Goal: Task Accomplishment & Management: Manage account settings

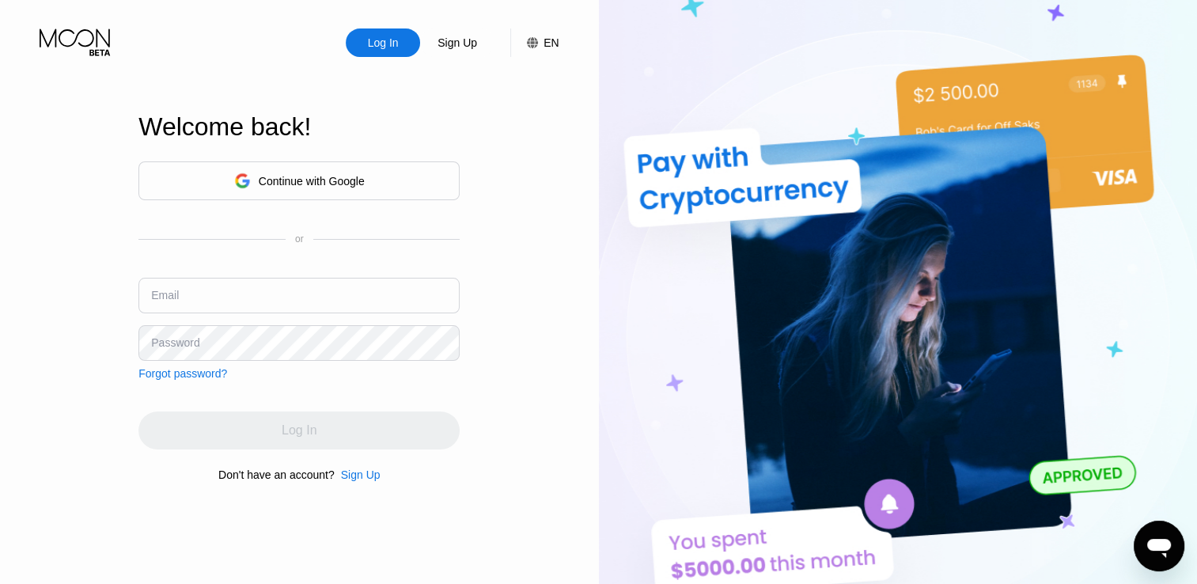
click at [291, 183] on div "Continue with Google" at bounding box center [312, 181] width 106 height 13
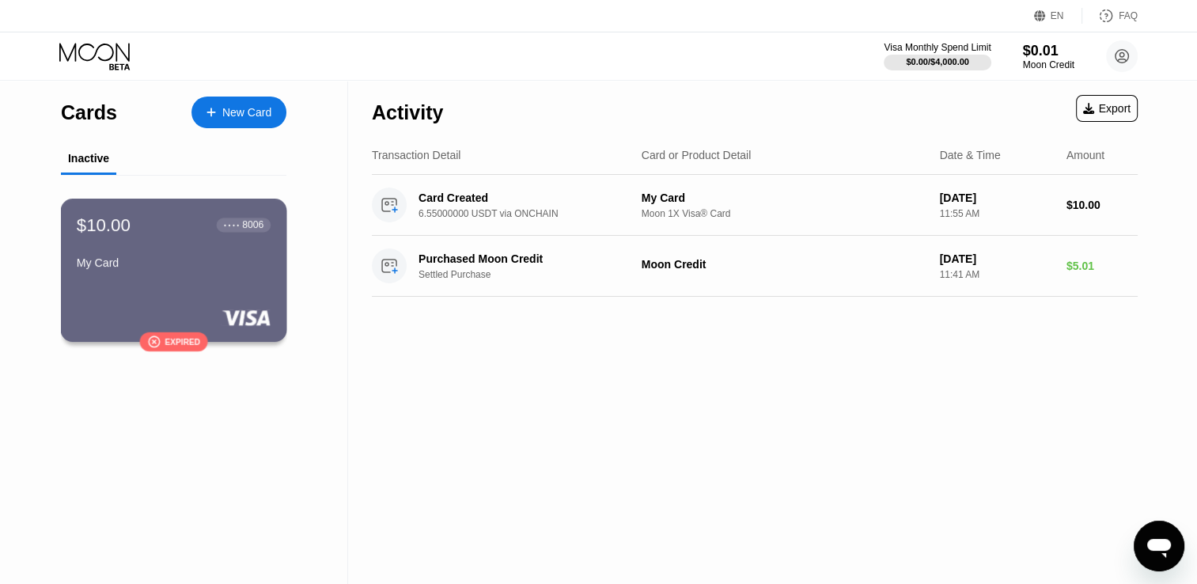
click at [158, 261] on div "My Card" at bounding box center [174, 262] width 194 height 13
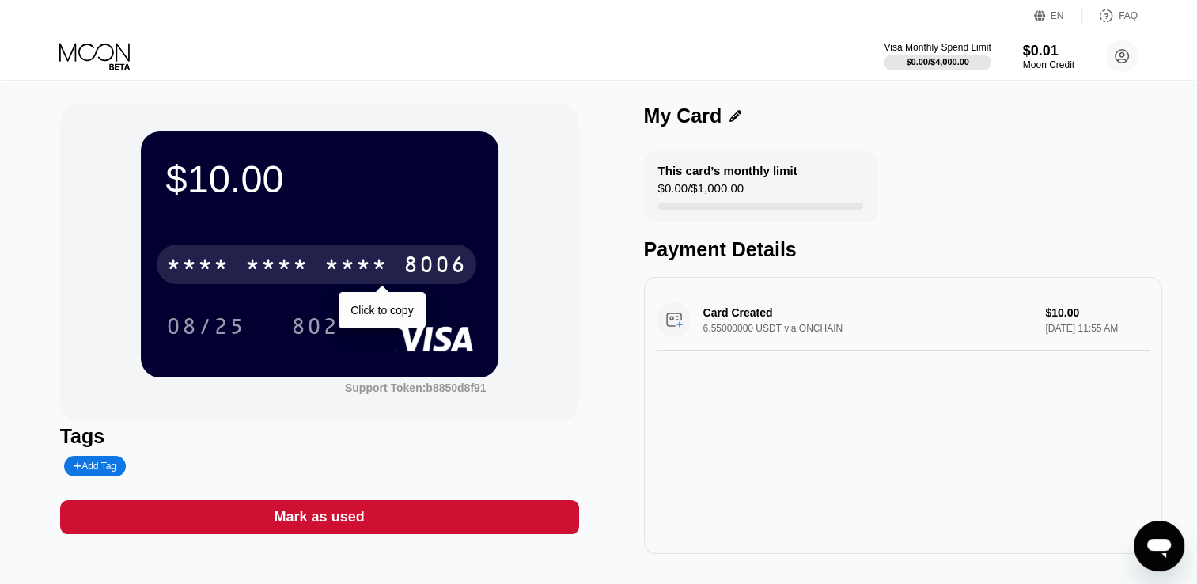
click at [437, 261] on div "8006" at bounding box center [434, 266] width 63 height 25
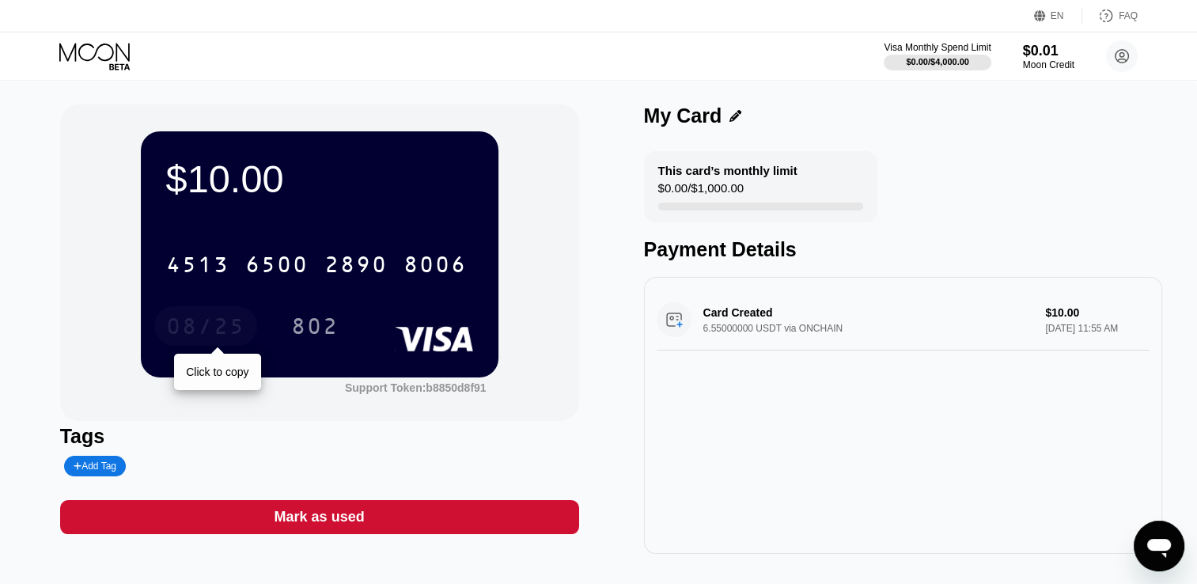
click at [219, 327] on div "08/25" at bounding box center [205, 328] width 79 height 25
click at [288, 309] on div "08/25 802" at bounding box center [319, 326] width 307 height 40
click at [733, 119] on icon at bounding box center [735, 116] width 12 height 12
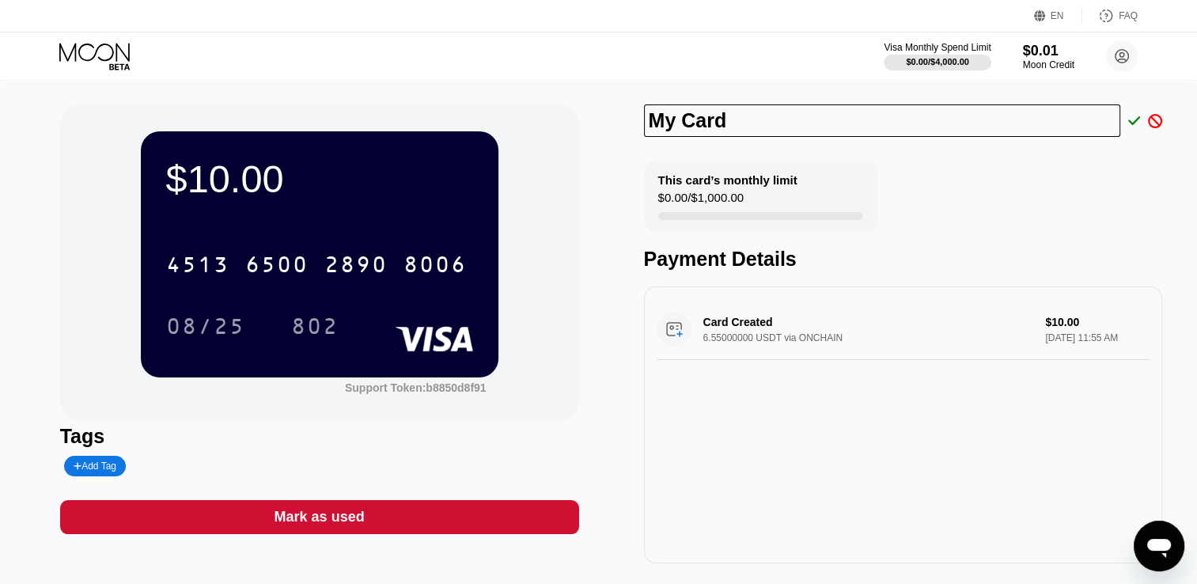
click at [907, 213] on div "This card’s monthly limit $0.00 / $1,000.00 Payment Details" at bounding box center [903, 216] width 519 height 110
click at [971, 328] on div "Card Created 6.55000000 USDT via ONCHAIN $10.00 Jun 15, 2025 11:55 AM" at bounding box center [904, 329] width 494 height 61
click at [752, 328] on div "Card Created 6.55000000 USDT via ONCHAIN $10.00 Jun 15, 2025 11:55 AM" at bounding box center [904, 329] width 494 height 61
click at [1128, 119] on icon at bounding box center [1134, 121] width 13 height 14
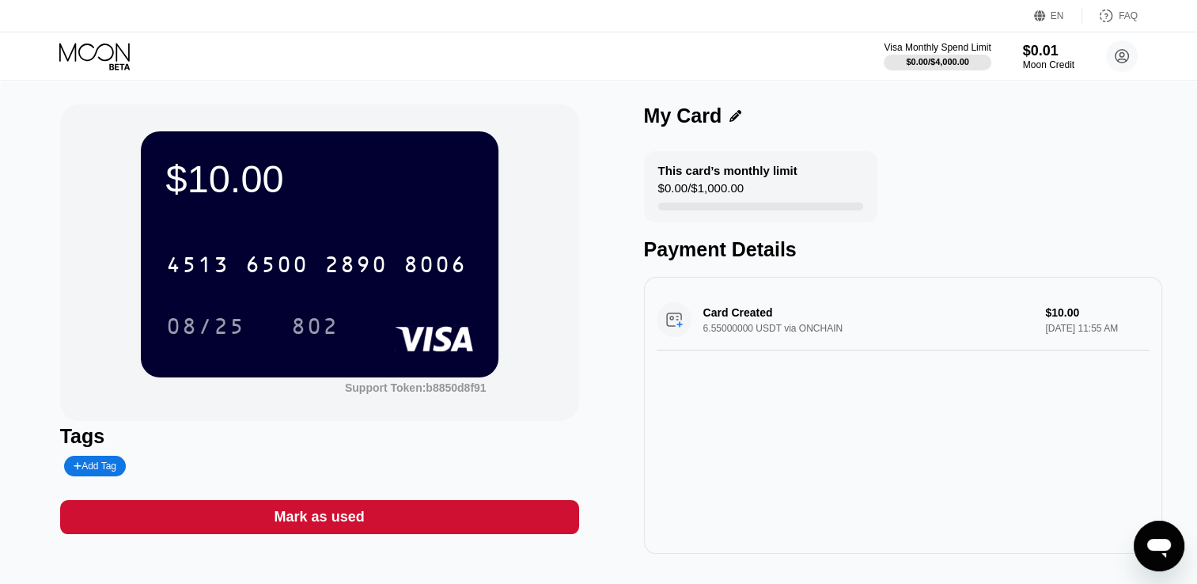
click at [104, 40] on div "Visa Monthly Spend Limit $0.00 / $4,000.00 $0.01 Moon Credit Дмитрий Семенов di…" at bounding box center [598, 55] width 1197 height 47
click at [104, 51] on icon at bounding box center [96, 57] width 74 height 28
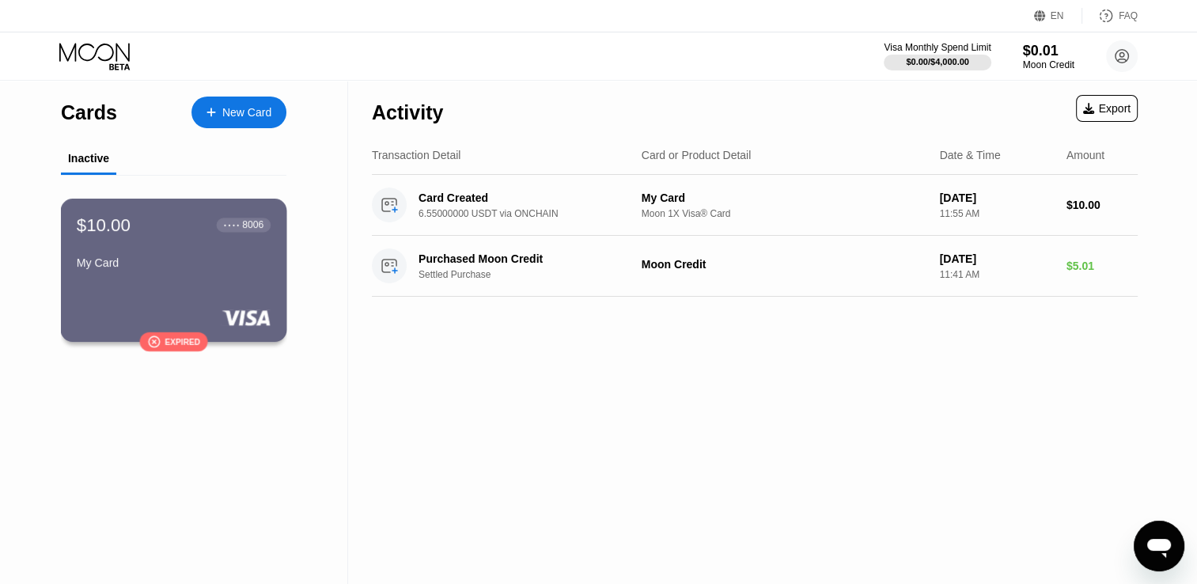
click at [162, 343] on div " Expired" at bounding box center [173, 341] width 69 height 19
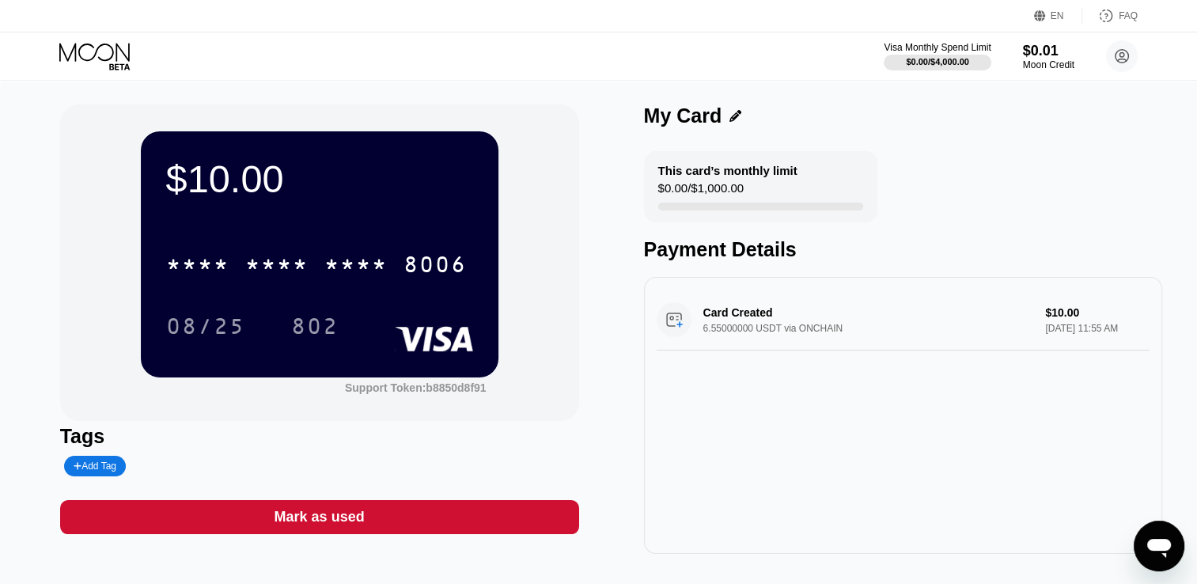
click at [1053, 12] on div "EN" at bounding box center [1057, 15] width 13 height 11
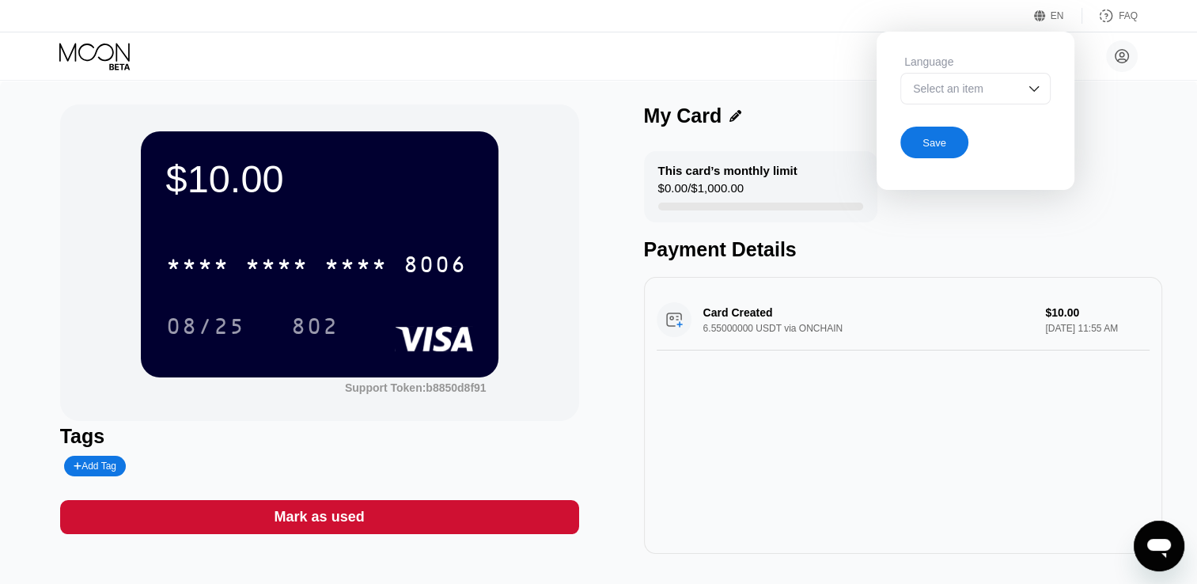
click at [989, 93] on div "Select an item" at bounding box center [963, 88] width 109 height 13
click at [855, 81] on div "$10.00 * * * * * * * * * * * * 8006 08/25 802 Support Token: b8850d8f91 Tags Ad…" at bounding box center [598, 337] width 1197 height 513
click at [797, 51] on div "Дмитрий Семенов disem2011@gmail.com  Home Settings Support Careers About Us Lo…" at bounding box center [598, 55] width 1197 height 47
click at [949, 129] on div "Save" at bounding box center [934, 143] width 68 height 32
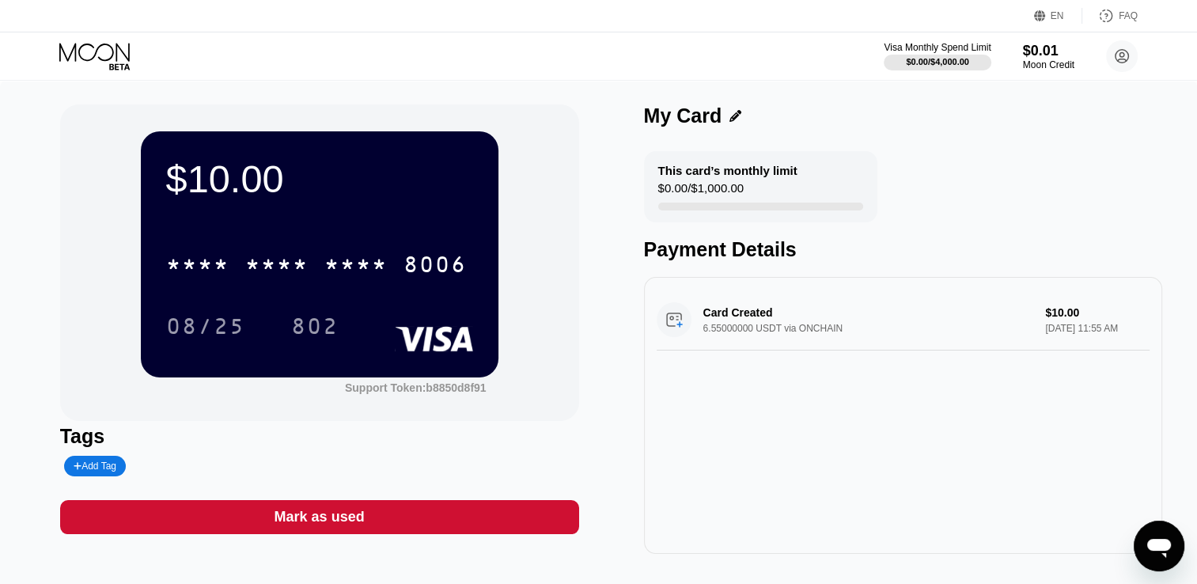
click at [269, 172] on div "$10.00" at bounding box center [319, 179] width 307 height 44
click at [285, 191] on div "$10.00" at bounding box center [319, 179] width 307 height 44
click at [418, 220] on div "$10.00 * * * * * * * * * * * * 8006 08/25 802" at bounding box center [320, 253] width 358 height 245
click at [89, 53] on icon at bounding box center [96, 57] width 74 height 28
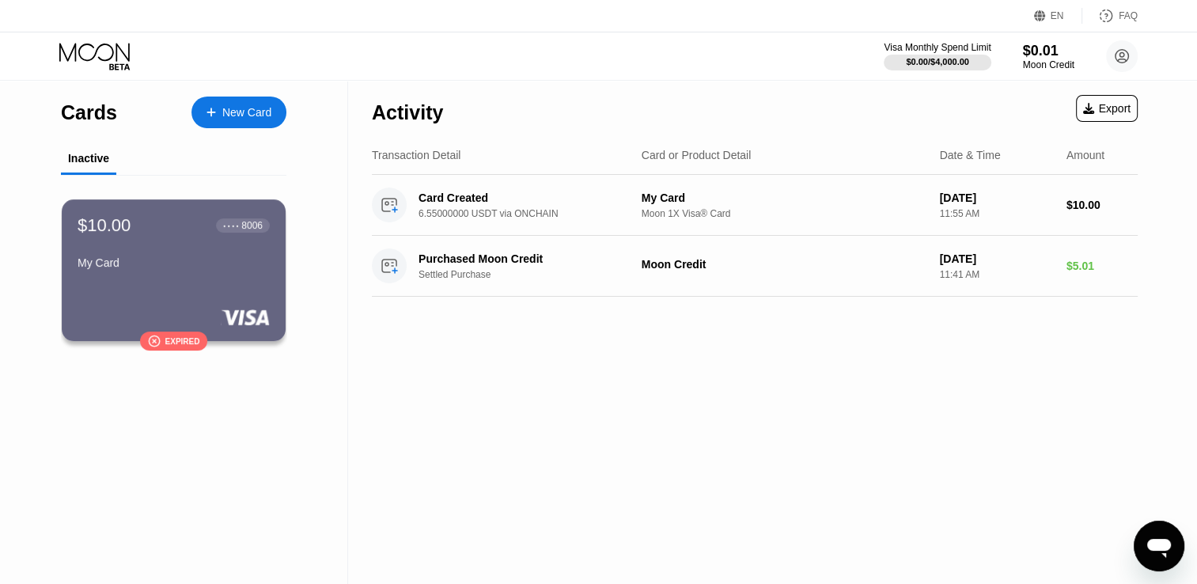
click at [215, 121] on div "New Card" at bounding box center [238, 113] width 95 height 32
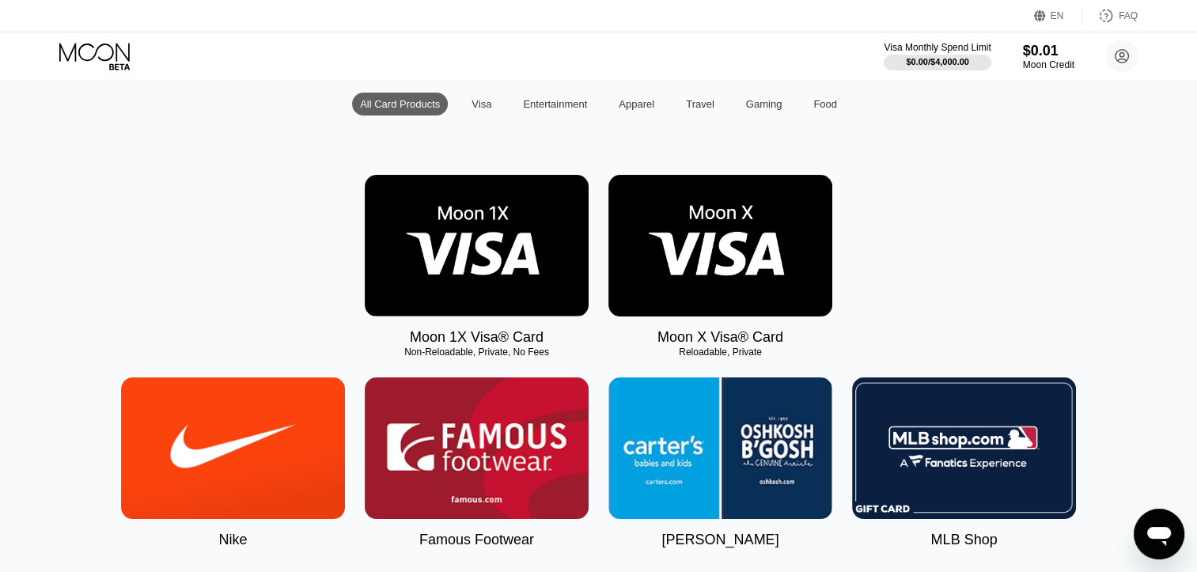
scroll to position [158, 0]
click at [718, 248] on img at bounding box center [720, 246] width 224 height 142
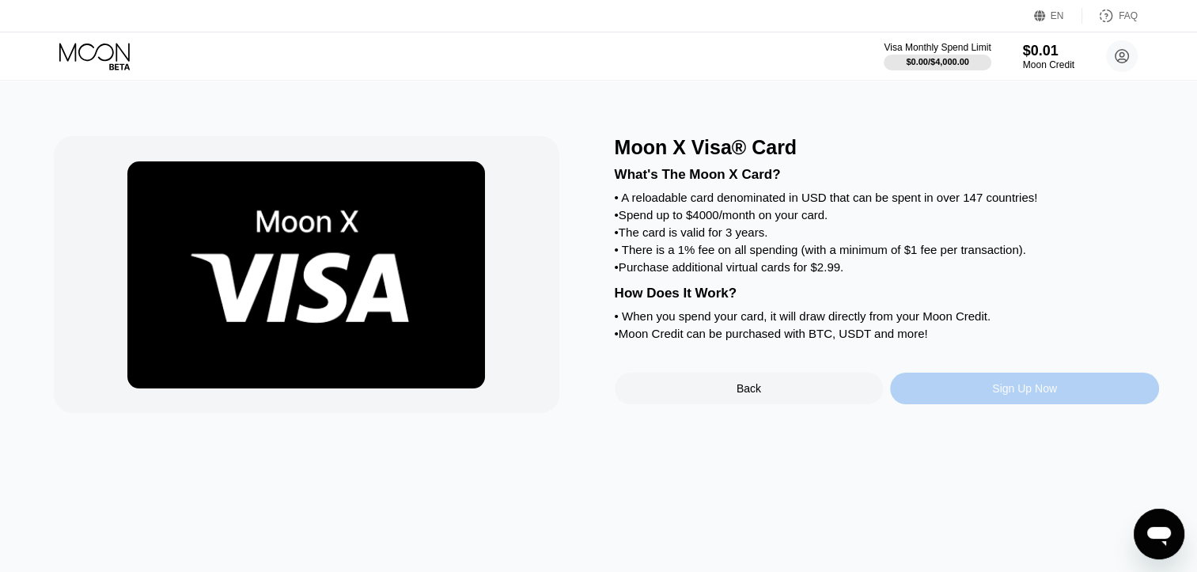
click at [974, 404] on div "Sign Up Now" at bounding box center [1024, 389] width 269 height 32
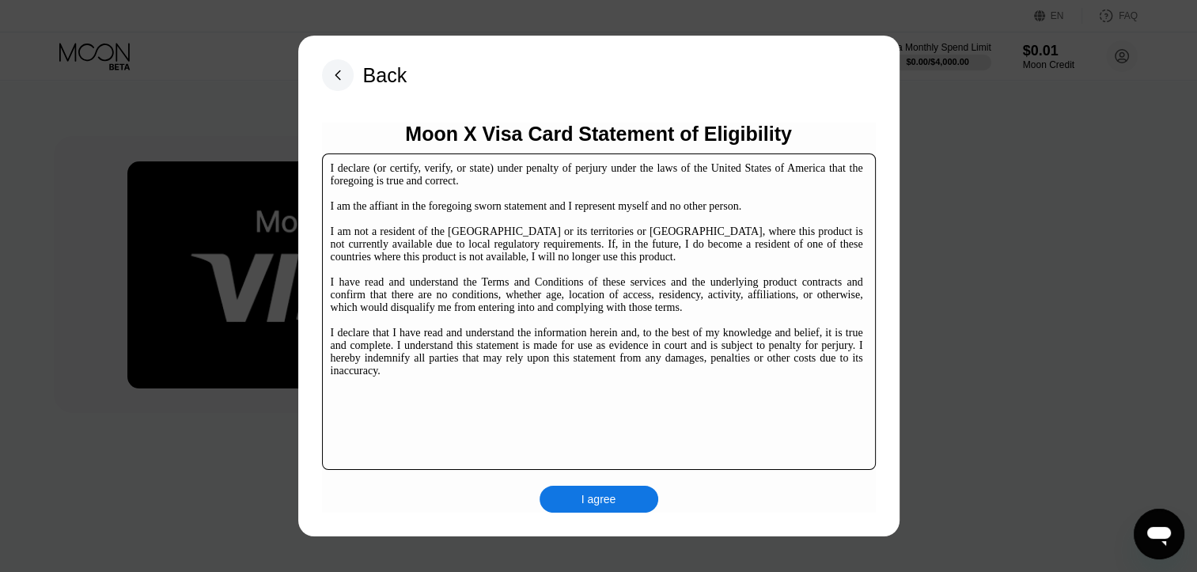
click at [621, 508] on div "I agree" at bounding box center [599, 499] width 119 height 27
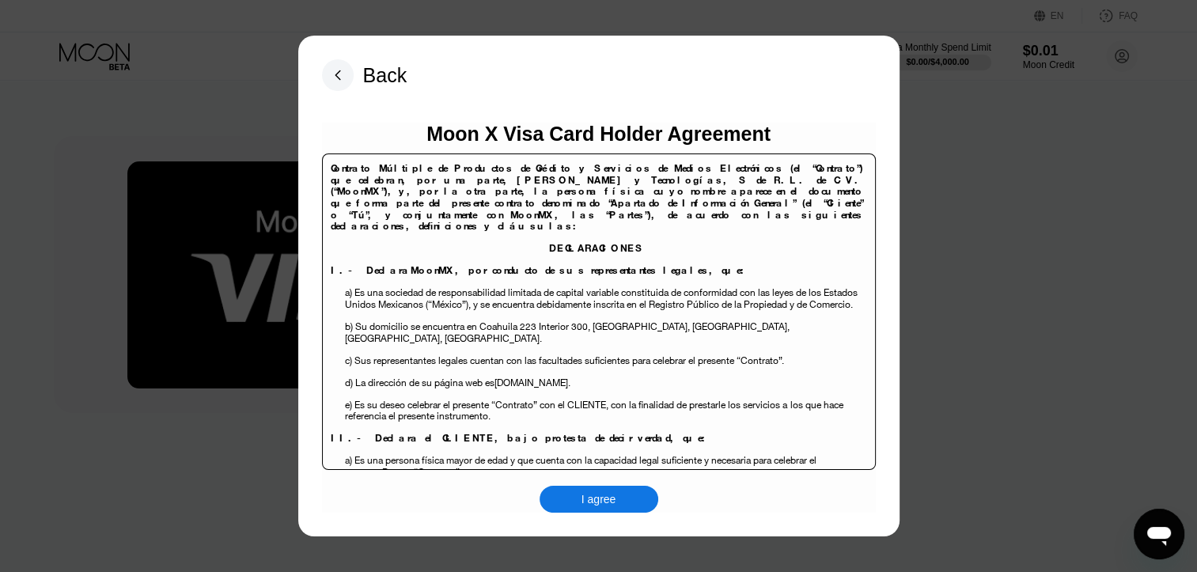
click at [601, 506] on div "I agree" at bounding box center [598, 499] width 35 height 14
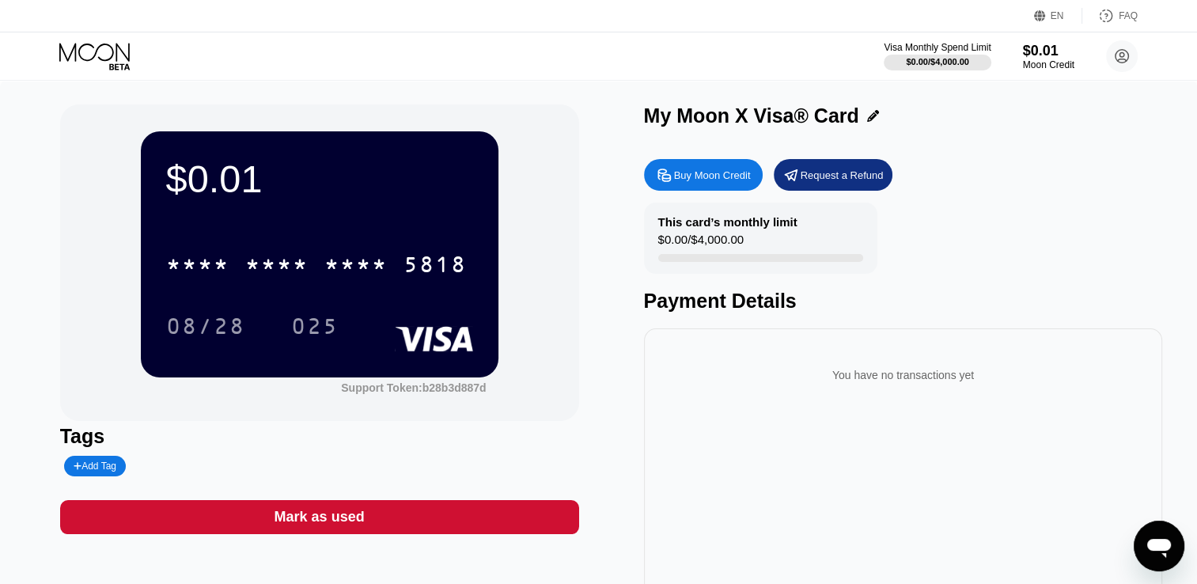
click at [79, 52] on icon at bounding box center [94, 52] width 70 height 18
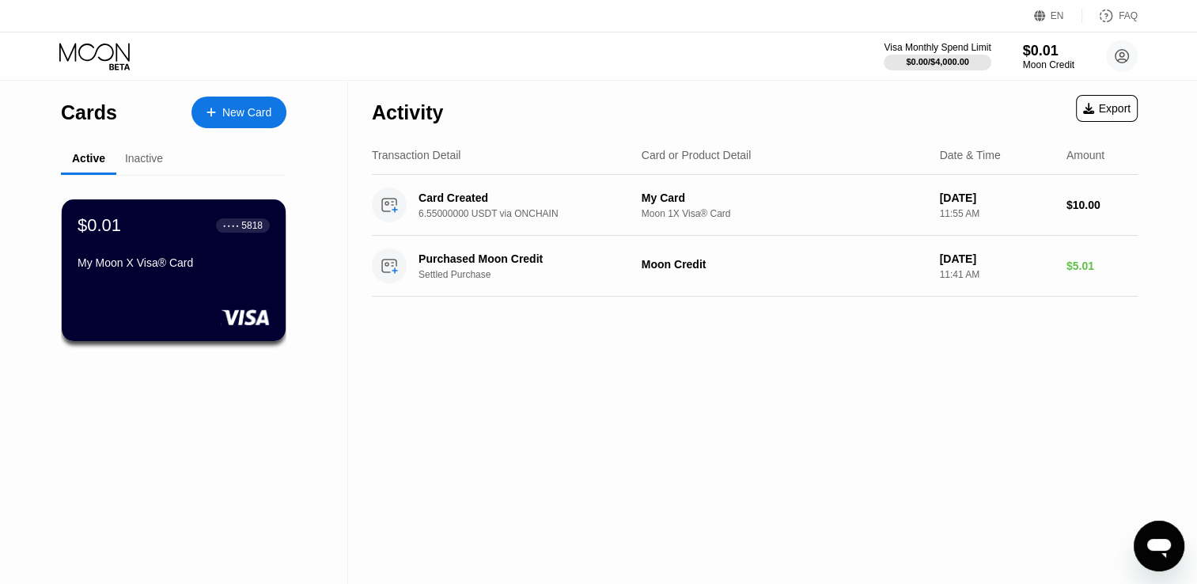
click at [142, 163] on div "Inactive" at bounding box center [144, 158] width 38 height 13
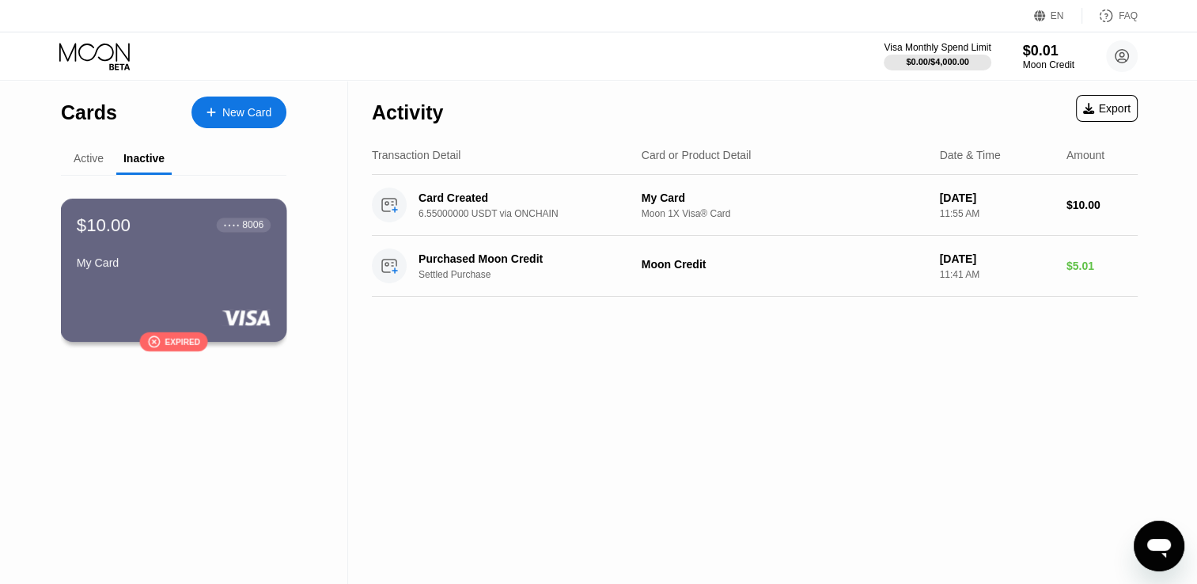
click at [134, 243] on div "$10.00 ● ● ● ● 8006 My Card" at bounding box center [174, 244] width 194 height 61
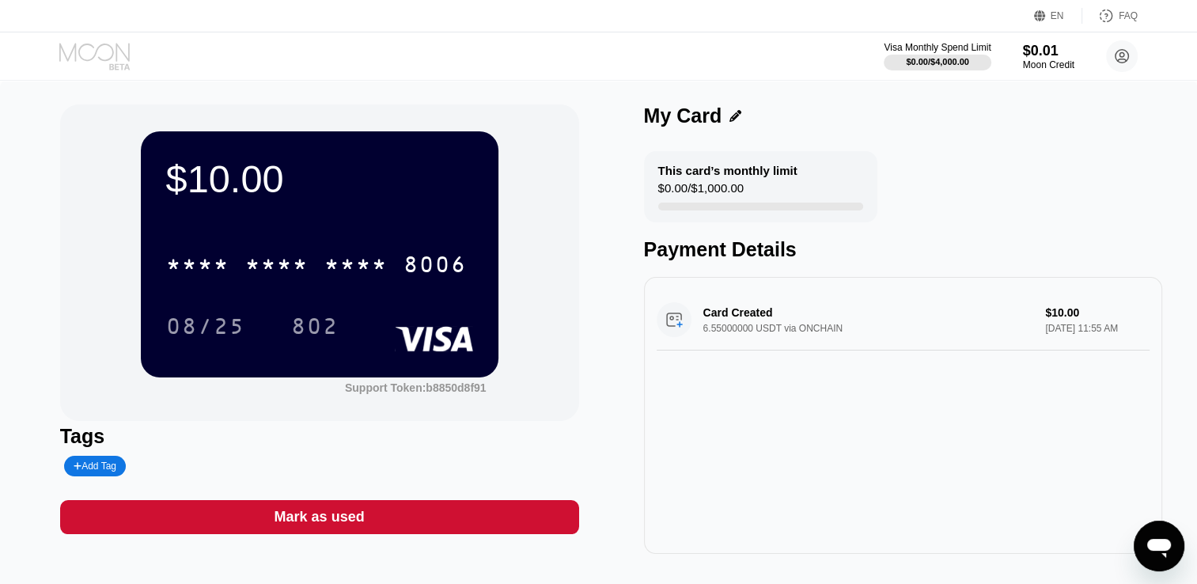
click at [74, 62] on icon at bounding box center [96, 57] width 74 height 28
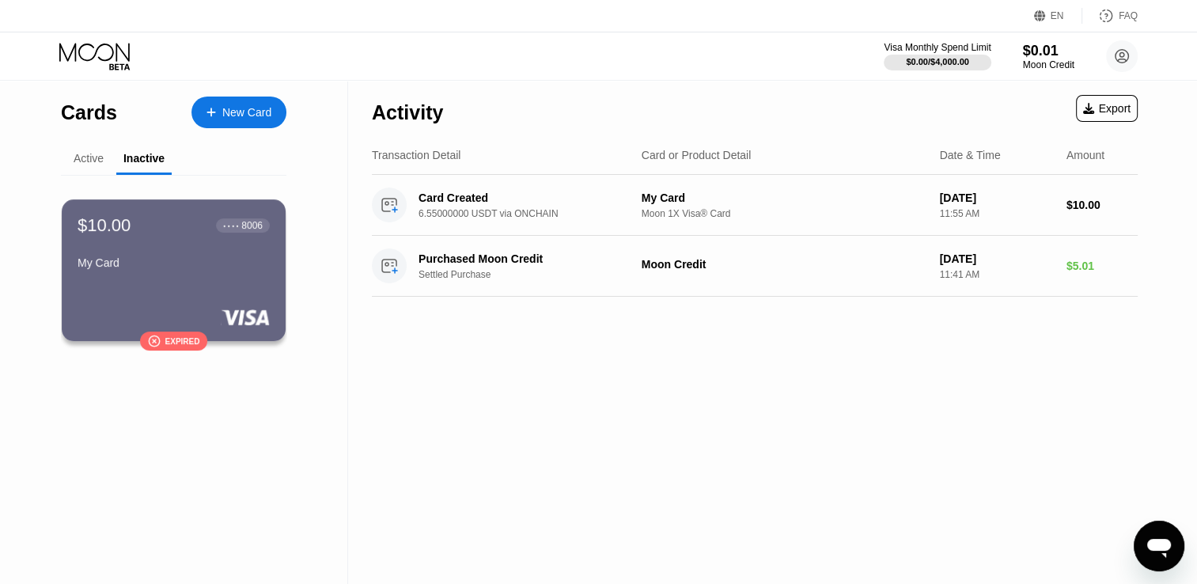
click at [87, 163] on div "Active" at bounding box center [89, 158] width 30 height 13
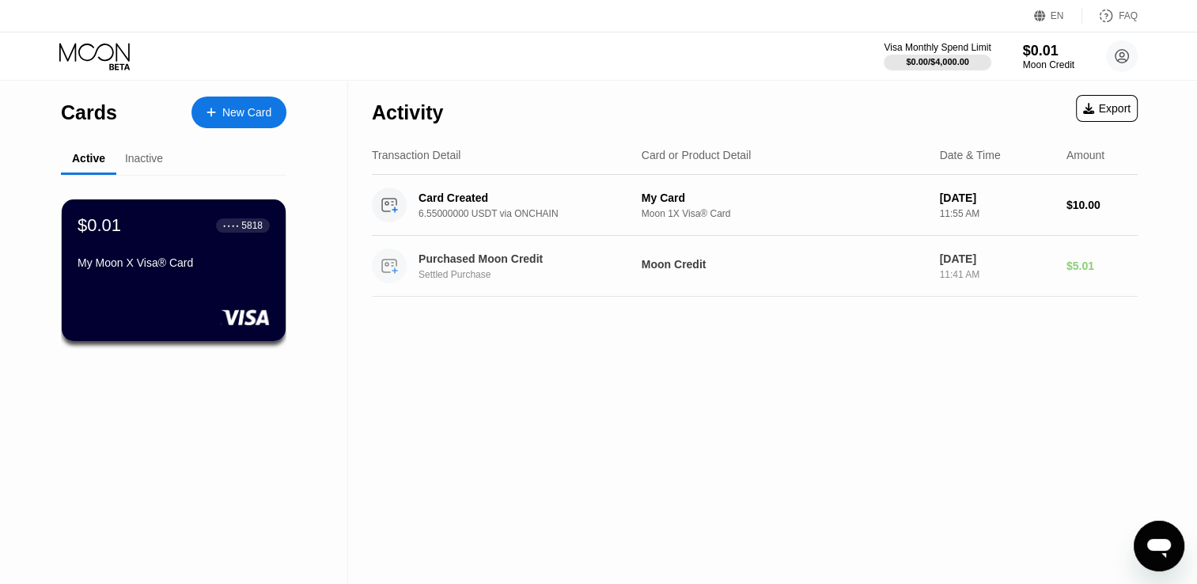
click at [687, 263] on div "Moon Credit" at bounding box center [785, 264] width 286 height 13
click at [672, 197] on div "My Card" at bounding box center [785, 197] width 286 height 13
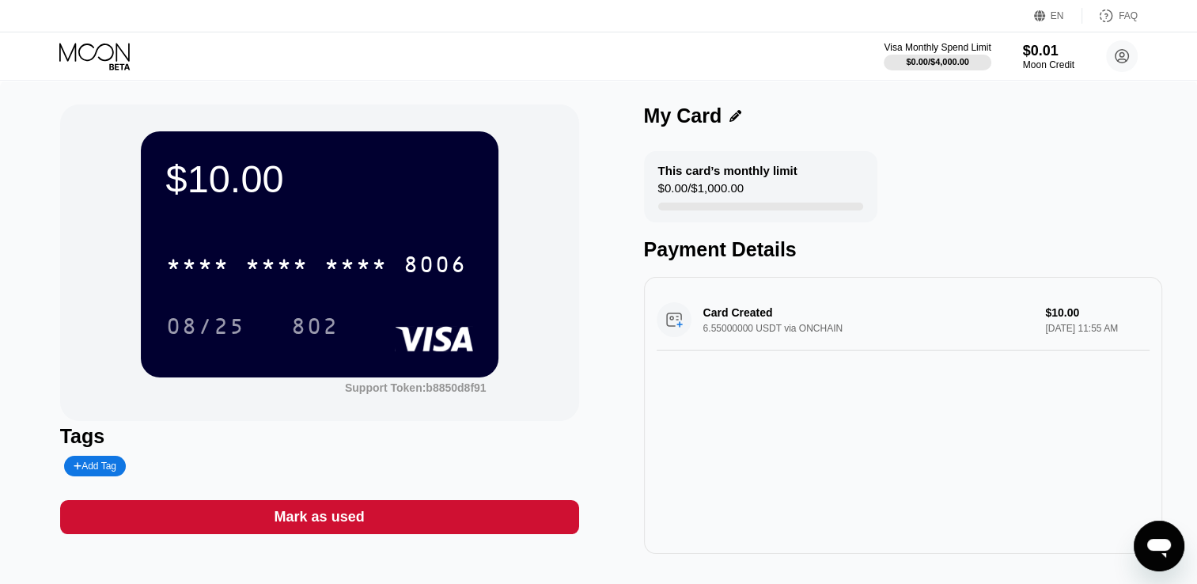
scroll to position [257, 0]
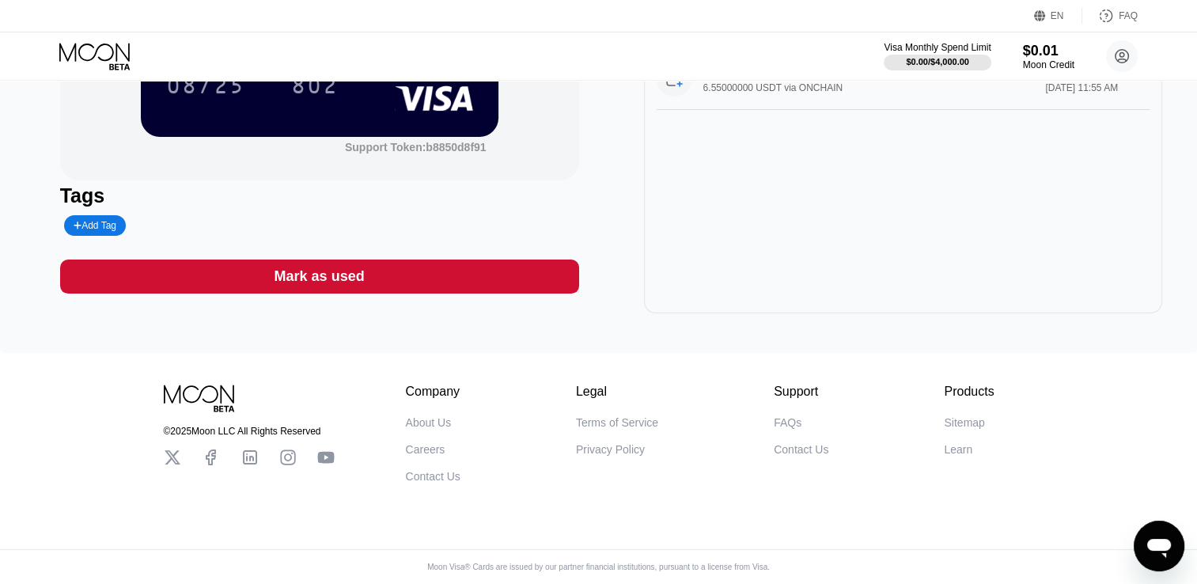
click at [786, 416] on div "FAQs" at bounding box center [788, 422] width 28 height 13
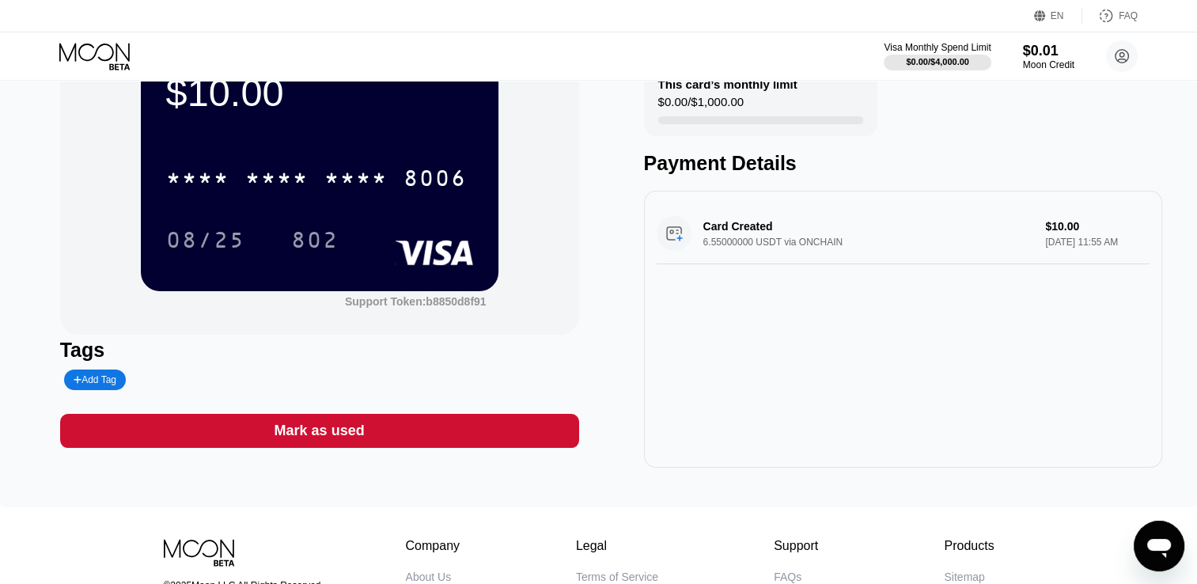
scroll to position [0, 0]
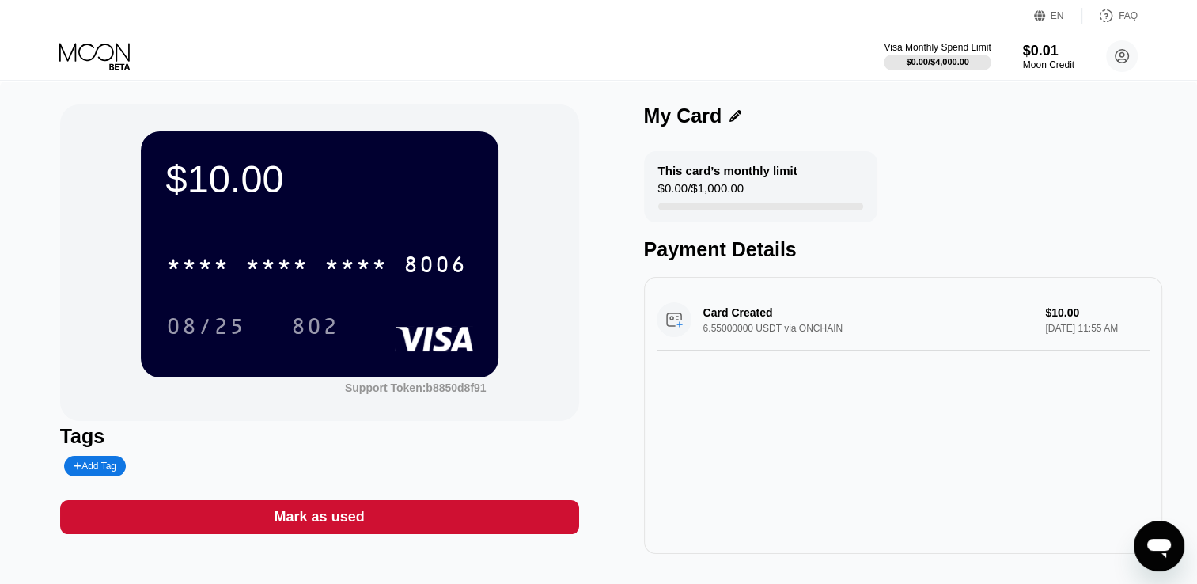
click at [247, 169] on div "$10.00" at bounding box center [319, 179] width 307 height 44
click at [229, 174] on div "$10.00" at bounding box center [319, 179] width 307 height 44
click at [350, 236] on div "* * * * * * * * * * * * 8006" at bounding box center [319, 260] width 307 height 54
click at [1032, 55] on div "$0.01" at bounding box center [1048, 50] width 53 height 17
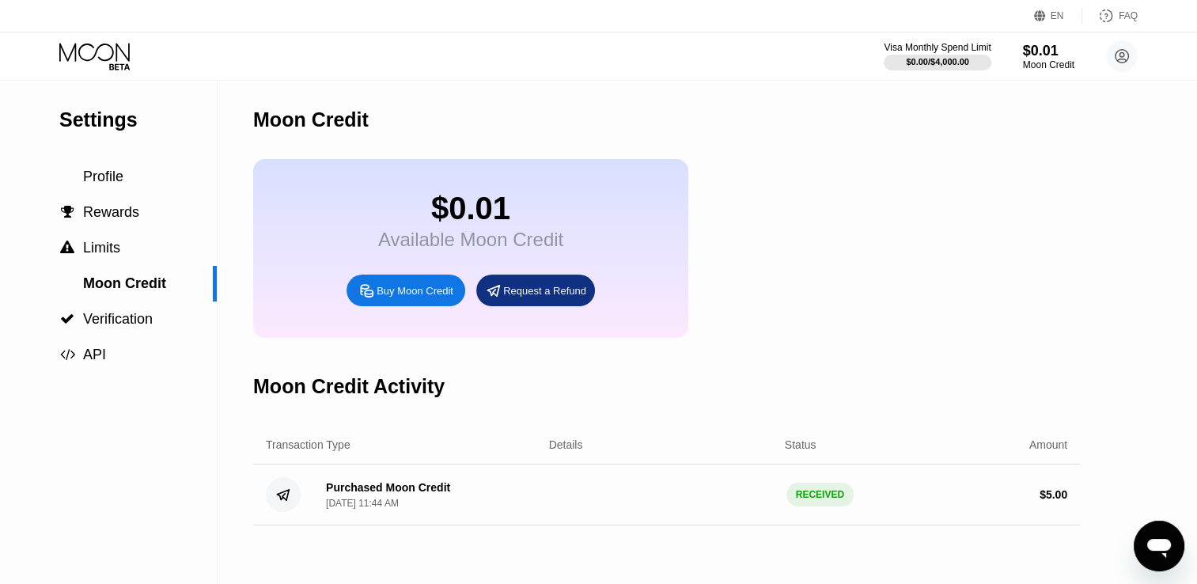
click at [530, 297] on div "Request a Refund" at bounding box center [544, 290] width 83 height 13
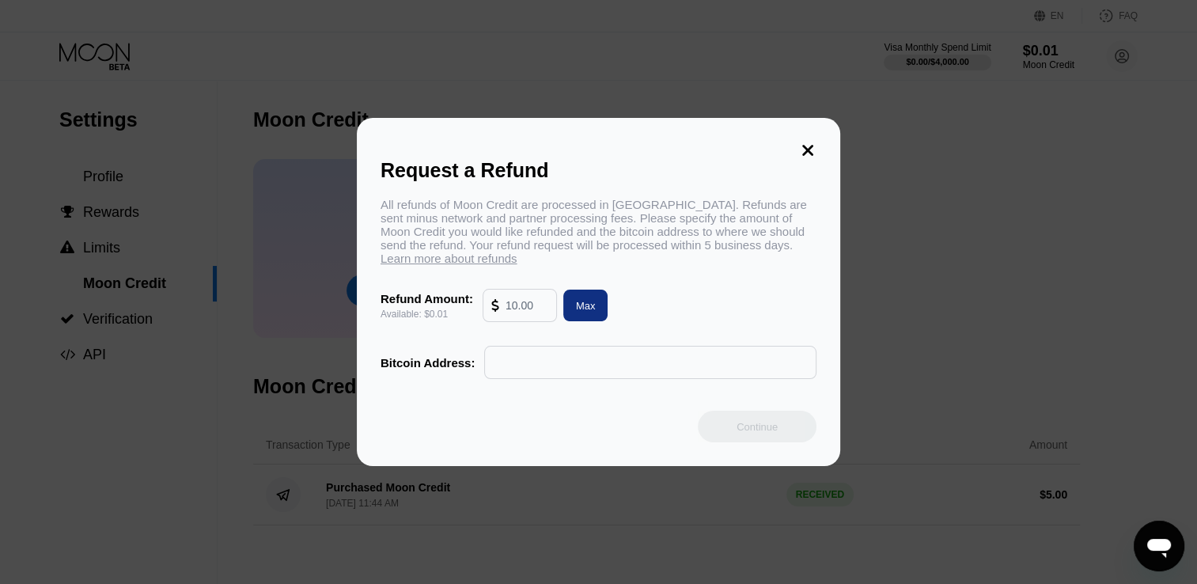
click at [513, 310] on input "text" at bounding box center [527, 306] width 43 height 32
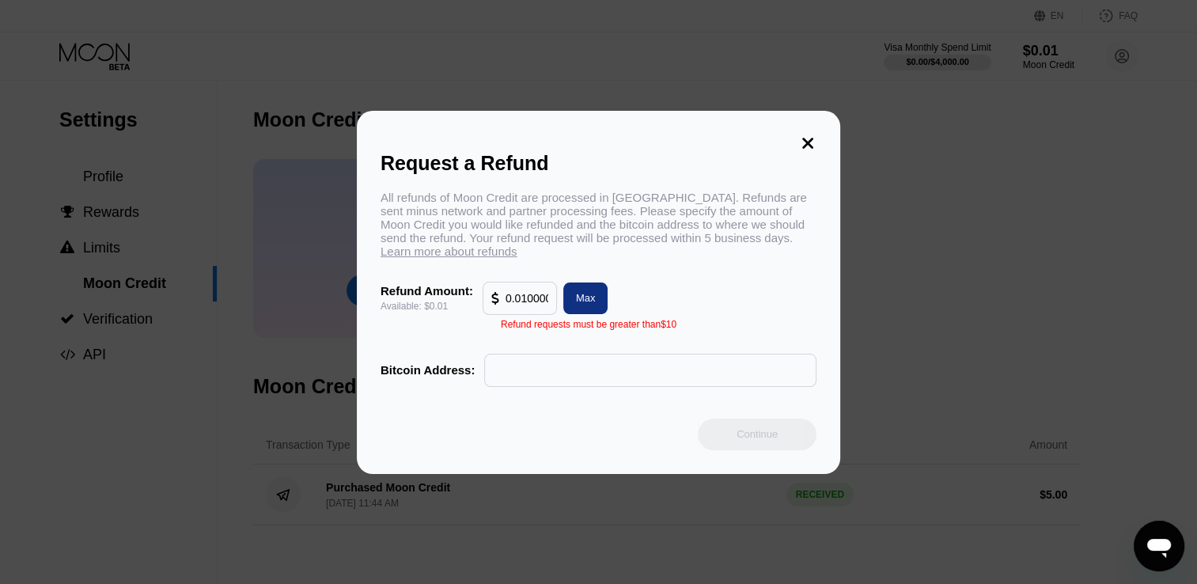
drag, startPoint x: 530, startPoint y: 305, endPoint x: 504, endPoint y: 305, distance: 26.1
click at [504, 305] on div "0.0100000" at bounding box center [519, 298] width 57 height 32
type input "0"
drag, startPoint x: 539, startPoint y: 311, endPoint x: 472, endPoint y: 308, distance: 67.3
click at [472, 308] on div "Refund Amount: Available: $0.01 0.010 Max" at bounding box center [599, 298] width 436 height 33
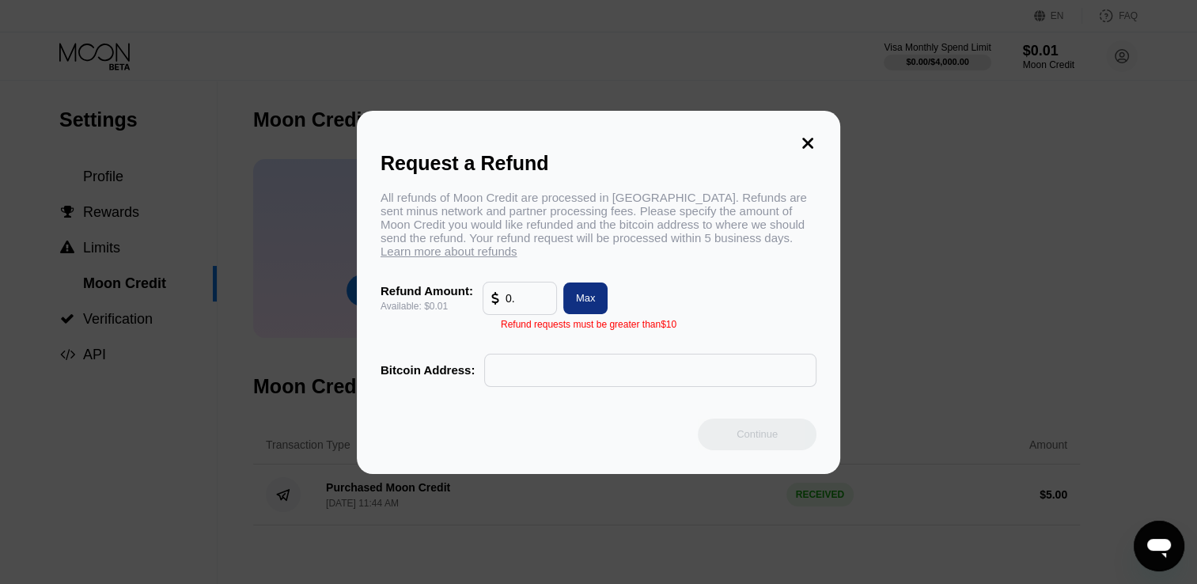
type input "0"
type input "0.01"
click at [591, 305] on div "Max" at bounding box center [586, 297] width 20 height 13
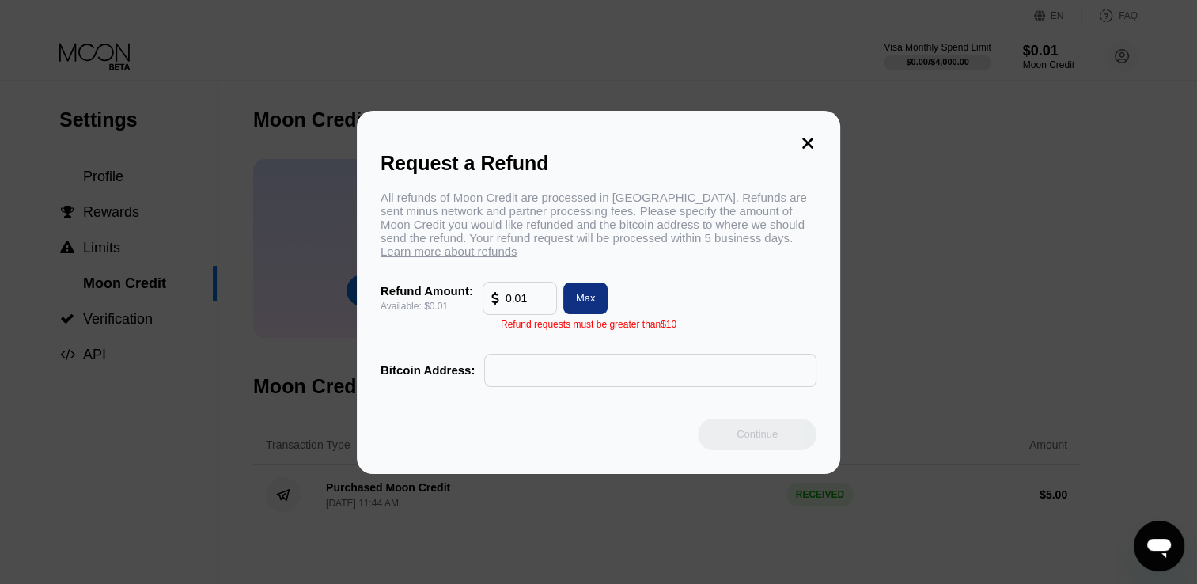
click at [591, 305] on div "Max" at bounding box center [586, 297] width 20 height 13
click at [805, 134] on icon at bounding box center [807, 142] width 17 height 17
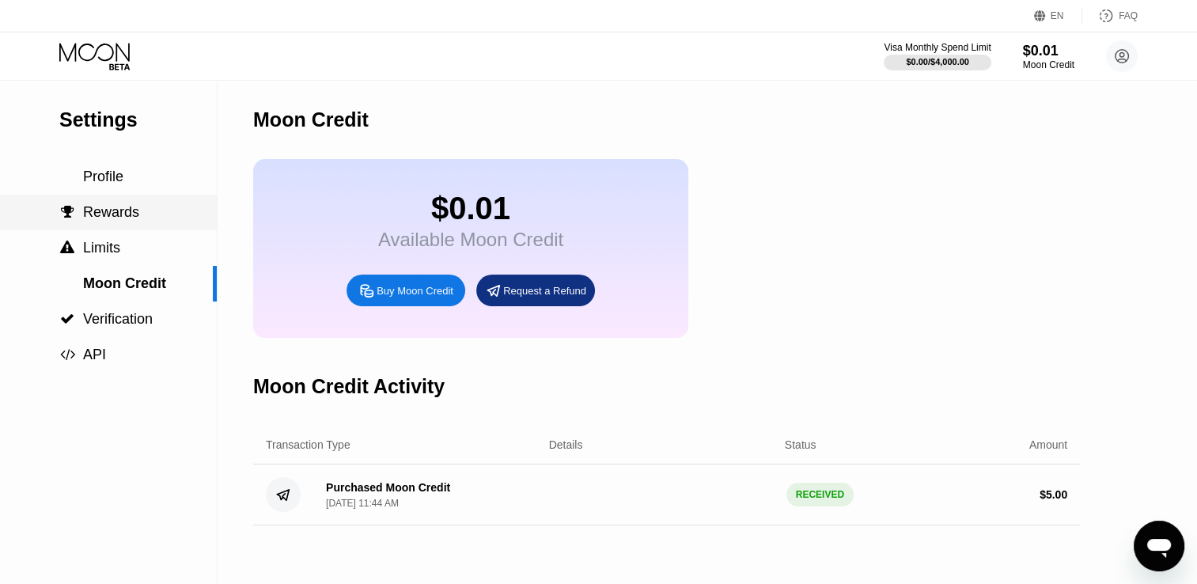
click at [98, 214] on span "Rewards" at bounding box center [111, 212] width 56 height 16
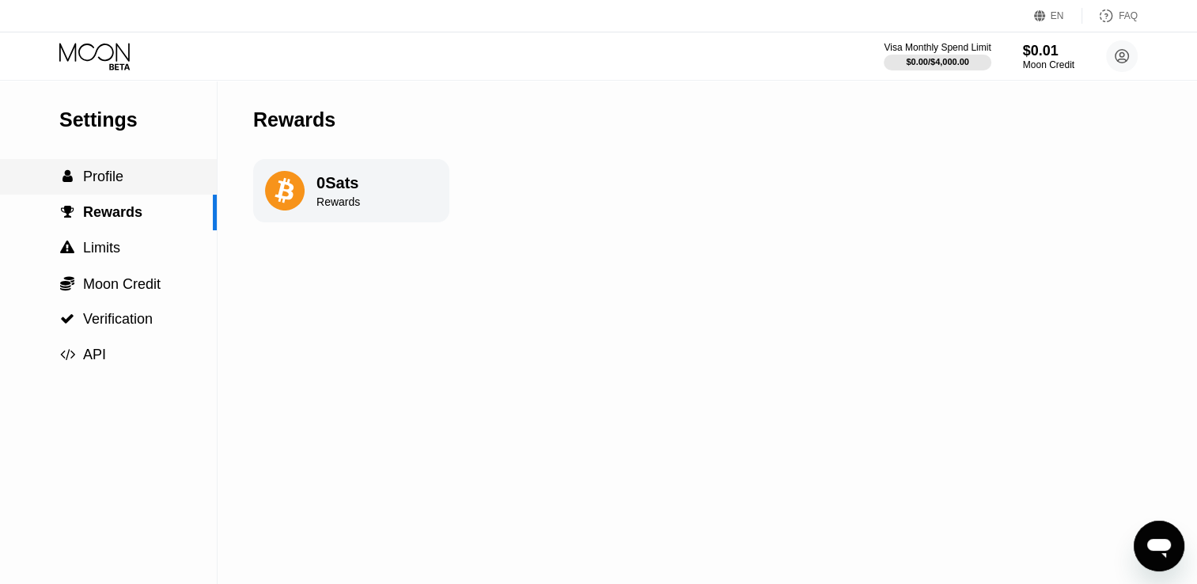
click at [106, 182] on span "Profile" at bounding box center [103, 177] width 40 height 16
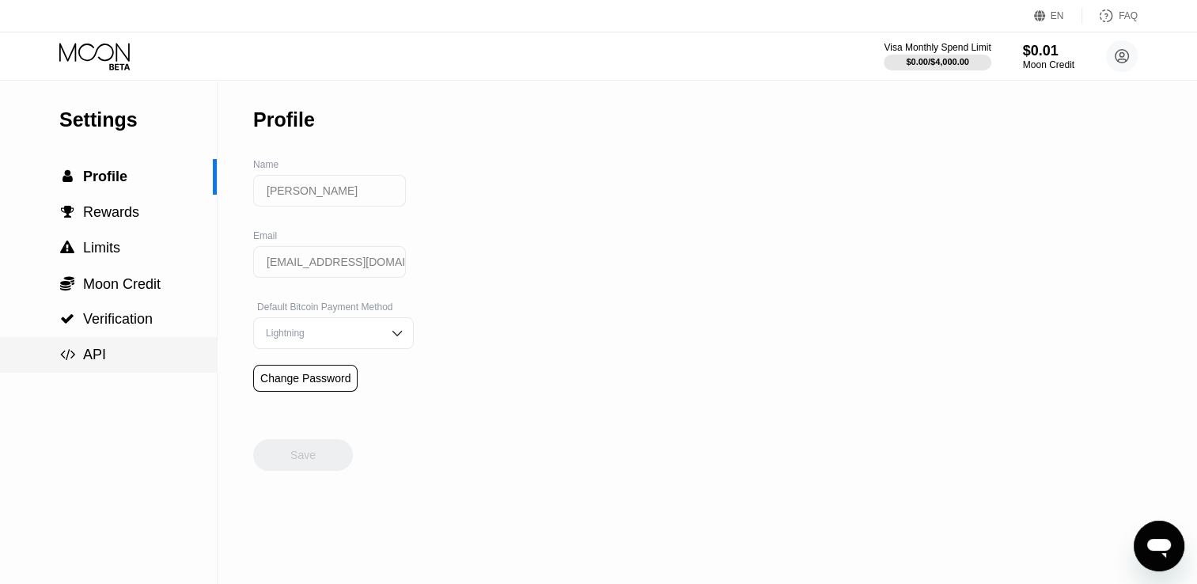
click at [100, 362] on span "API" at bounding box center [94, 355] width 23 height 16
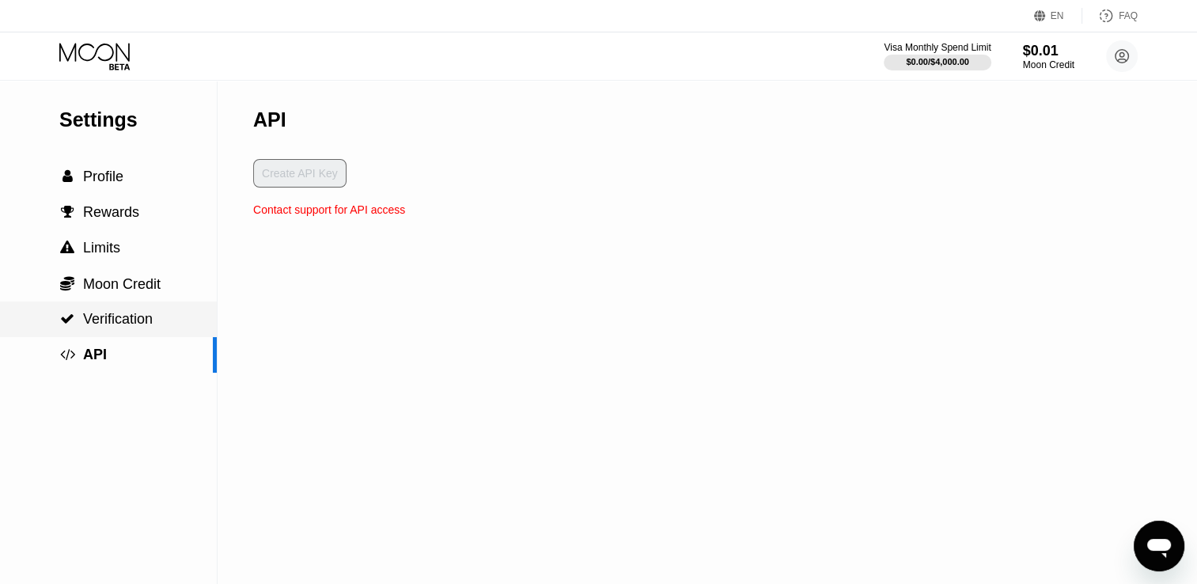
click at [112, 318] on span "Verification" at bounding box center [118, 319] width 70 height 16
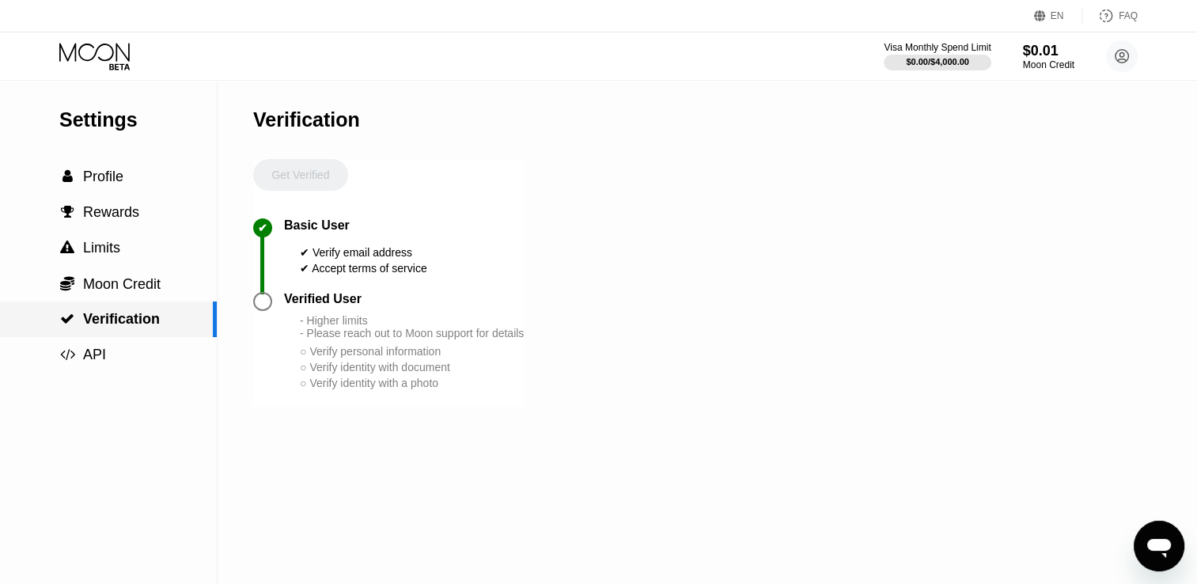
click at [112, 309] on div " Verification" at bounding box center [108, 319] width 217 height 36
click at [114, 286] on span "Moon Credit" at bounding box center [122, 284] width 78 height 16
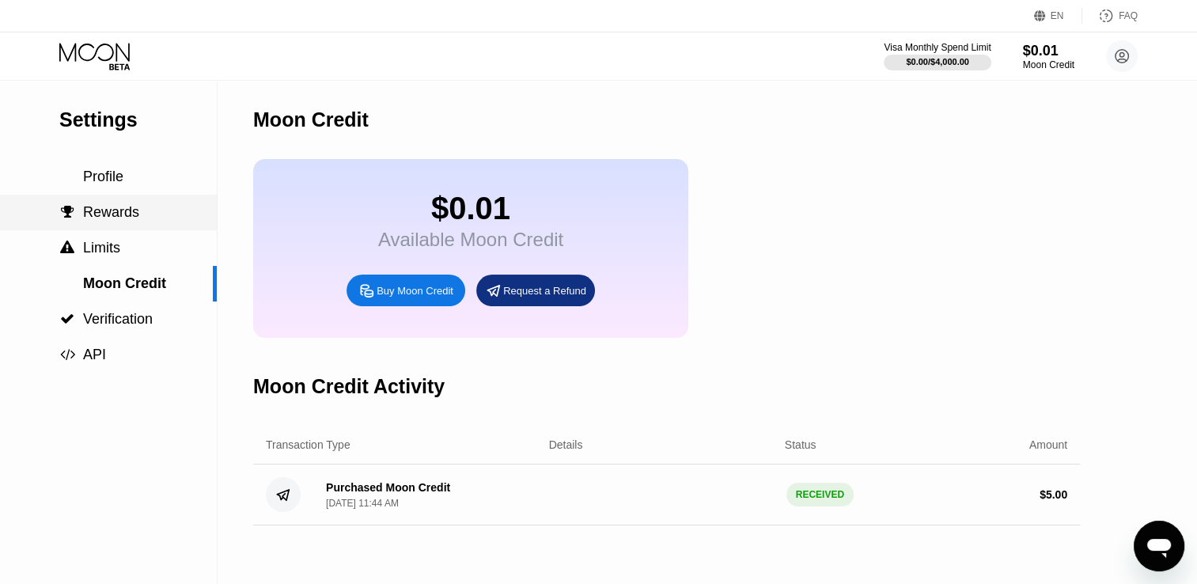
click at [100, 216] on span "Rewards" at bounding box center [111, 212] width 56 height 16
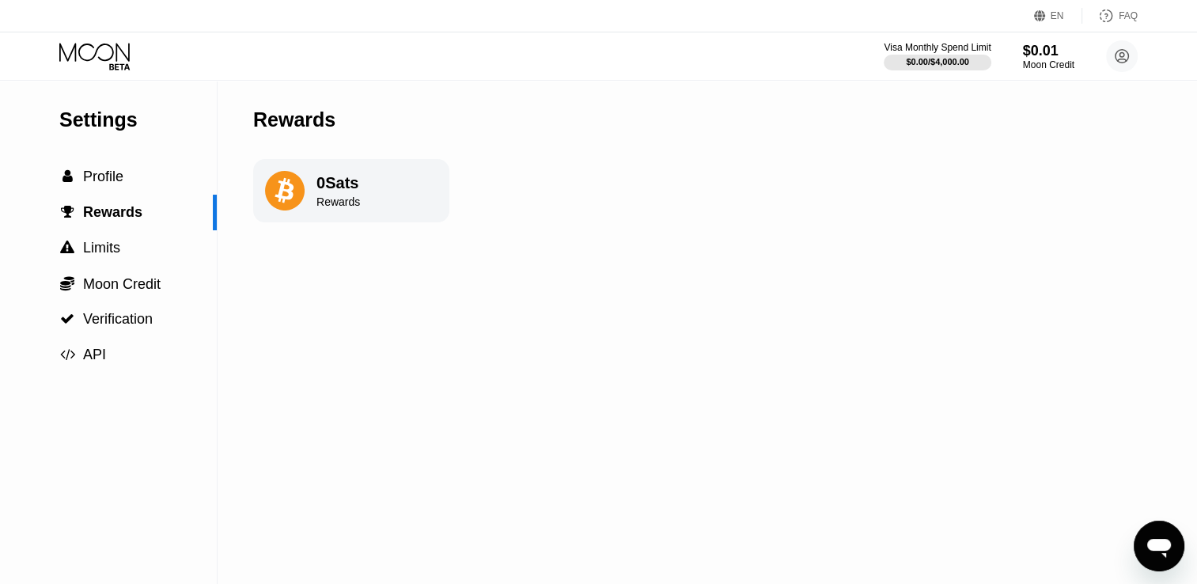
click at [282, 193] on icon at bounding box center [284, 190] width 19 height 25
click at [345, 202] on div "Rewards" at bounding box center [338, 201] width 44 height 13
drag, startPoint x: 338, startPoint y: 189, endPoint x: 240, endPoint y: 193, distance: 97.4
click at [337, 189] on div "0 Sats" at bounding box center [338, 183] width 44 height 18
click at [125, 176] on div " Profile" at bounding box center [108, 177] width 217 height 17
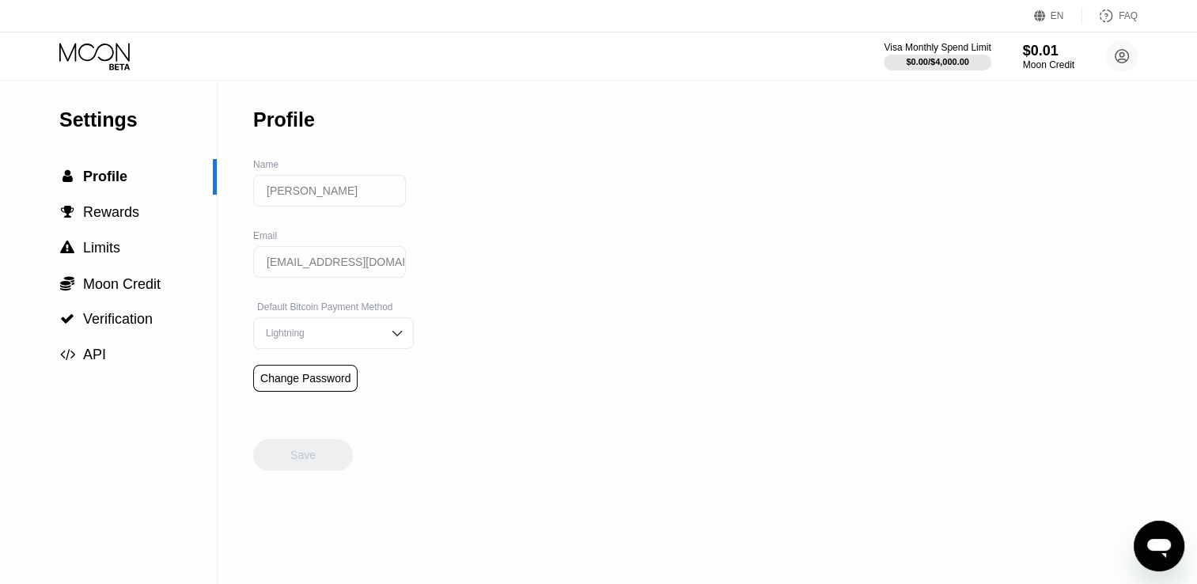
click at [104, 62] on icon at bounding box center [96, 57] width 74 height 28
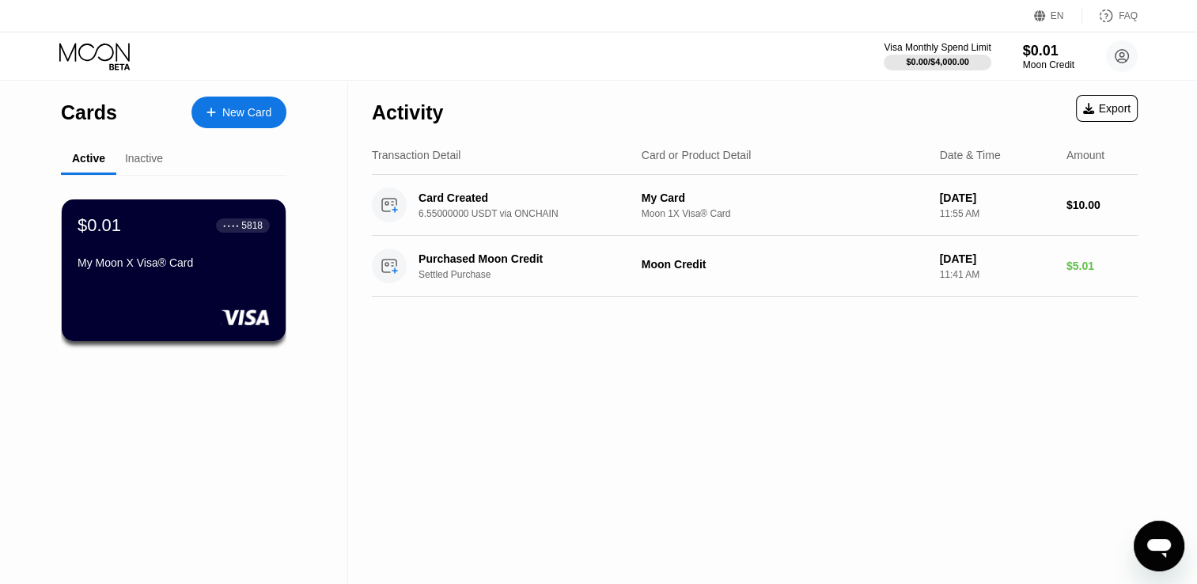
click at [146, 153] on div "Inactive" at bounding box center [144, 158] width 38 height 13
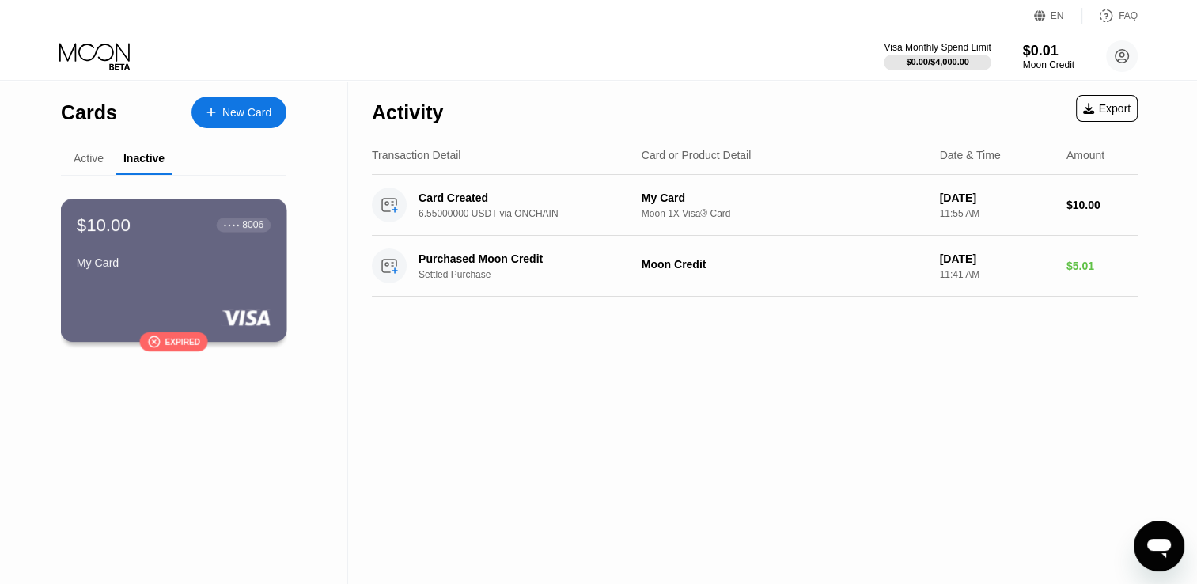
click at [173, 338] on div "Expired" at bounding box center [182, 341] width 35 height 9
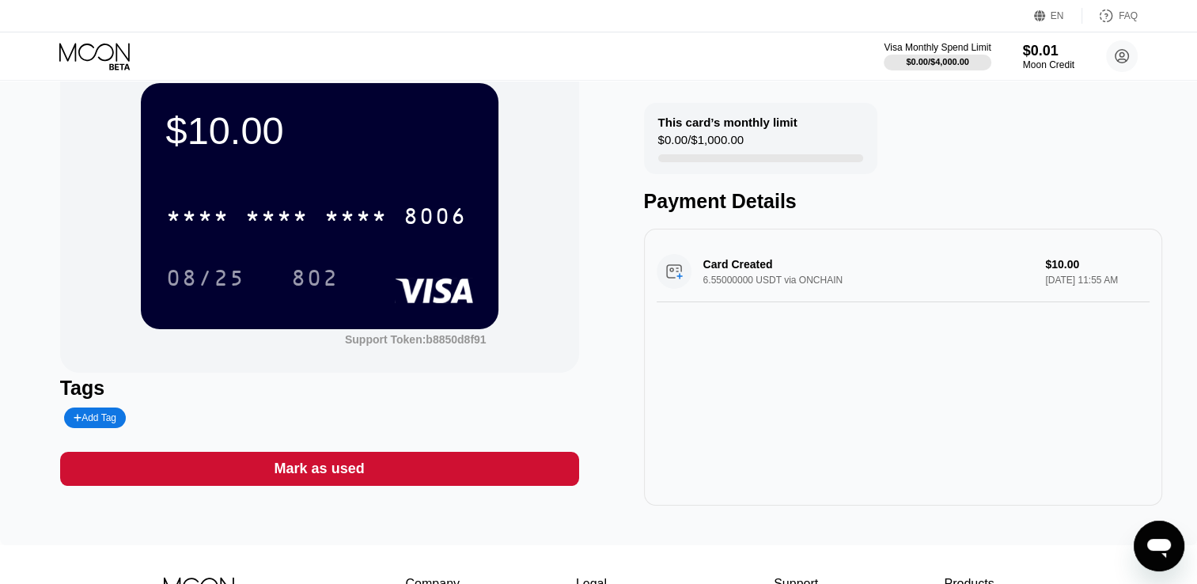
scroll to position [20, 0]
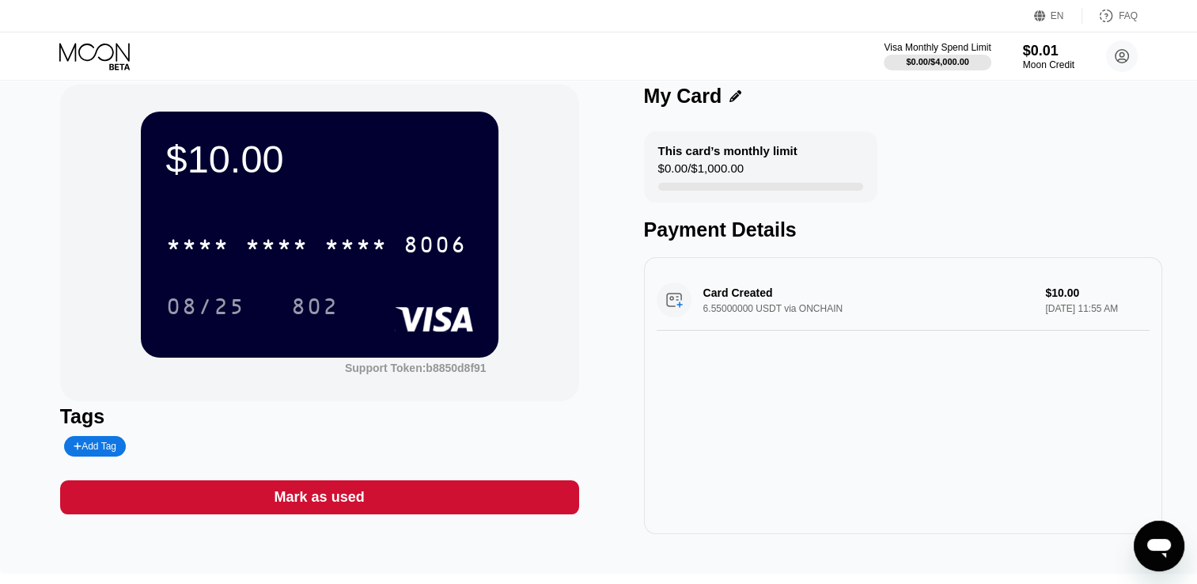
click at [380, 502] on div "Mark as used" at bounding box center [319, 497] width 519 height 34
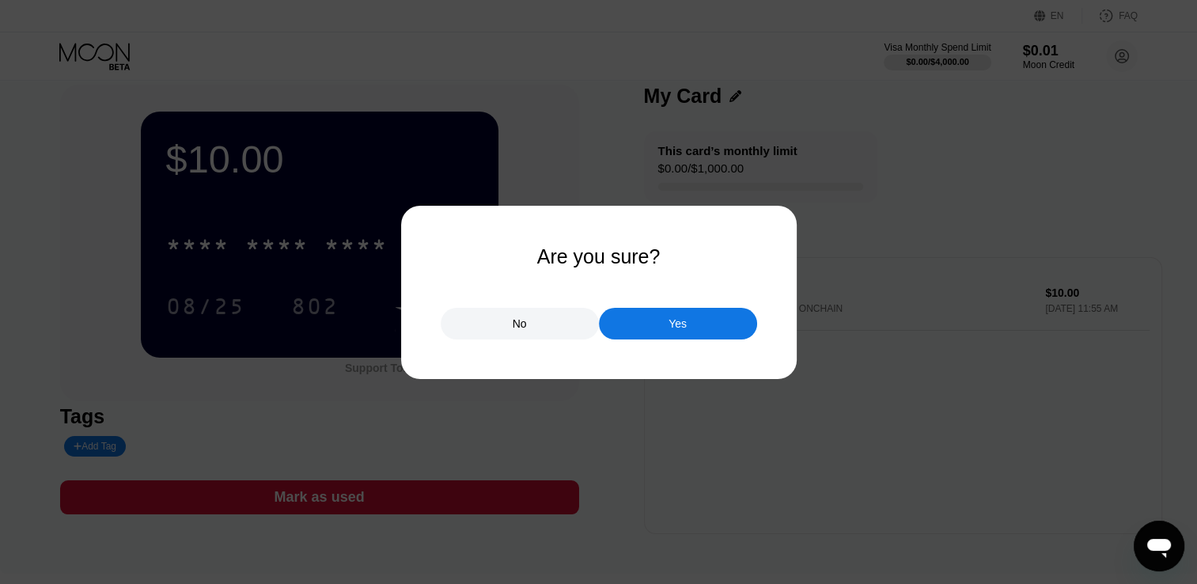
click at [671, 328] on div "Yes" at bounding box center [677, 323] width 18 height 14
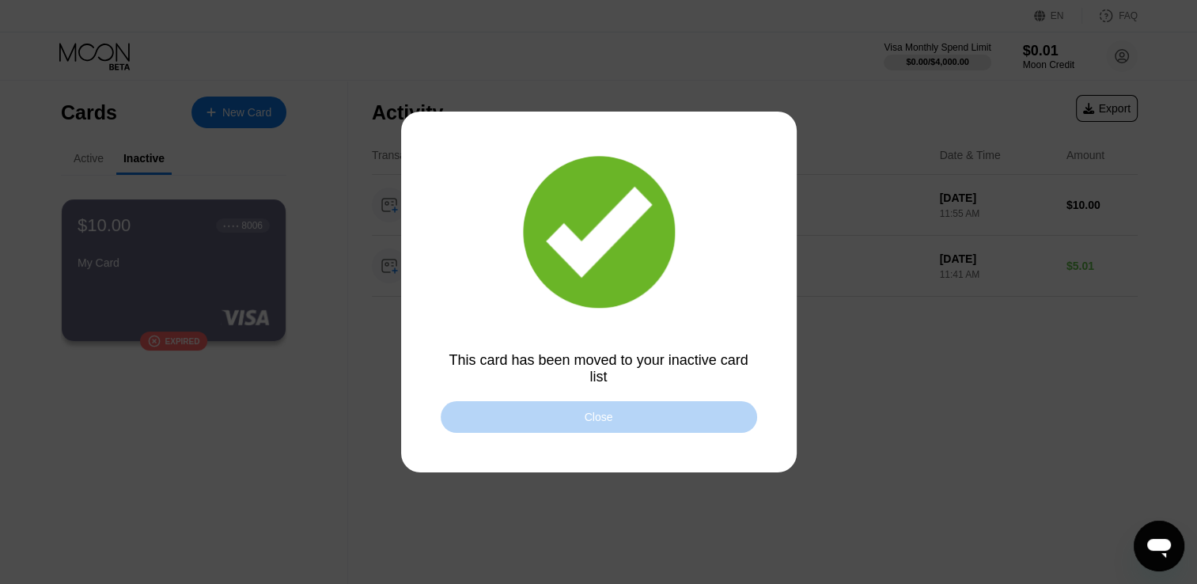
click at [585, 423] on div "Close" at bounding box center [599, 417] width 28 height 13
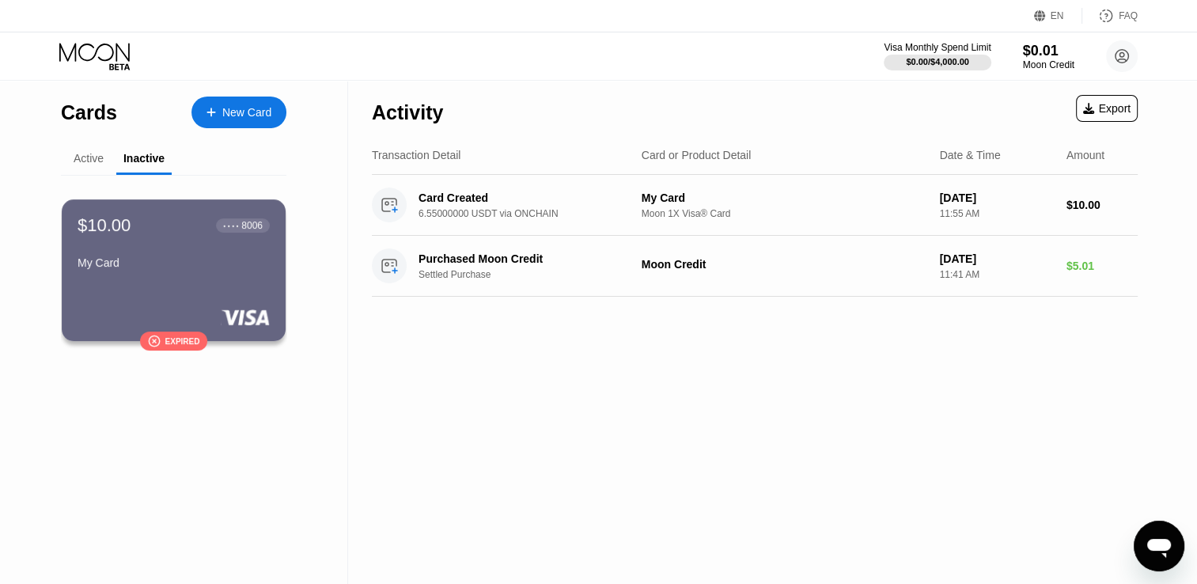
click at [83, 162] on div "Active" at bounding box center [89, 158] width 30 height 13
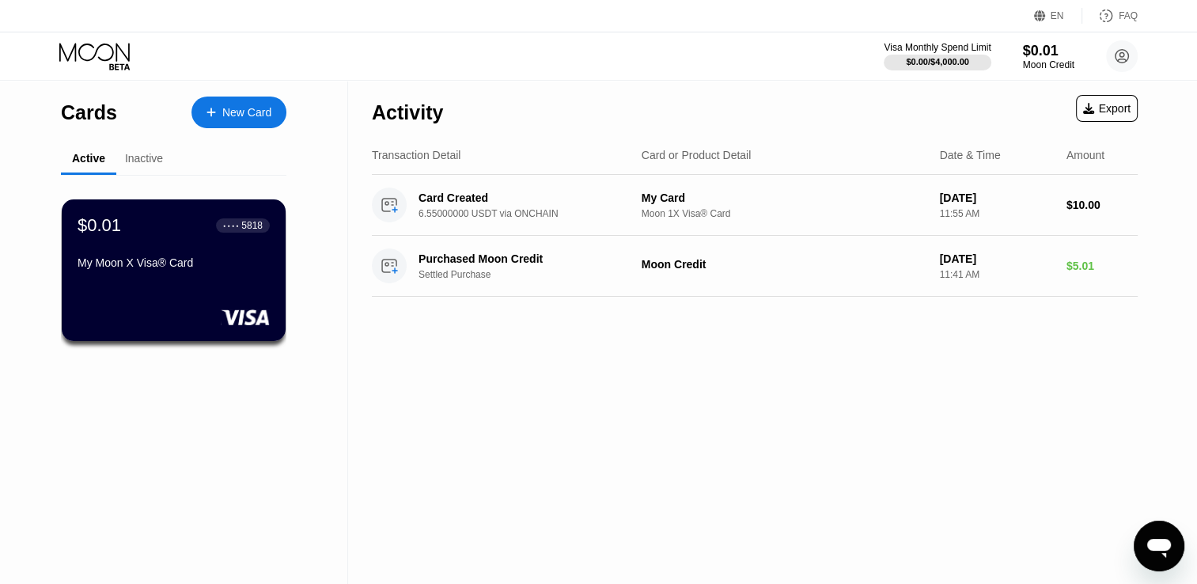
click at [157, 164] on div "Inactive" at bounding box center [144, 158] width 38 height 13
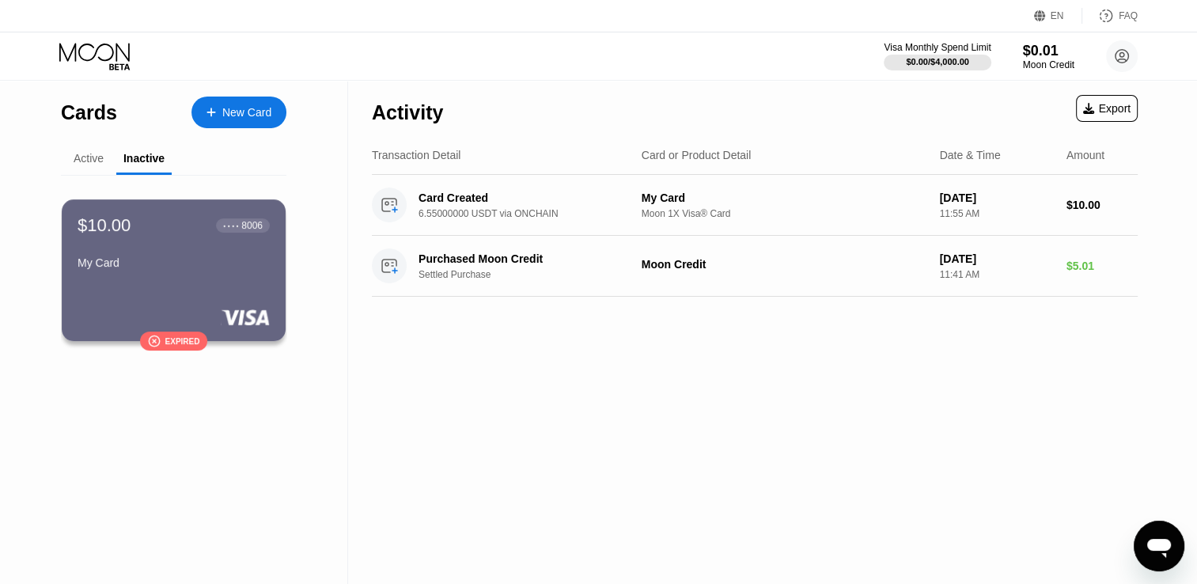
click at [97, 49] on icon at bounding box center [94, 52] width 70 height 18
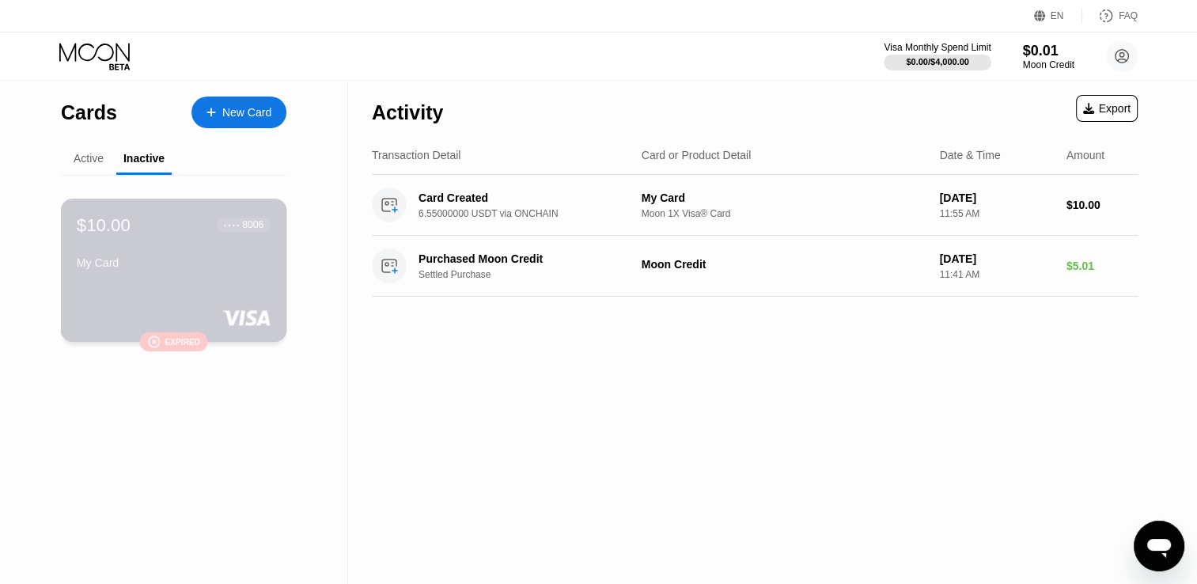
click at [201, 229] on div "$10.00 ● ● ● ● 8006" at bounding box center [174, 224] width 194 height 21
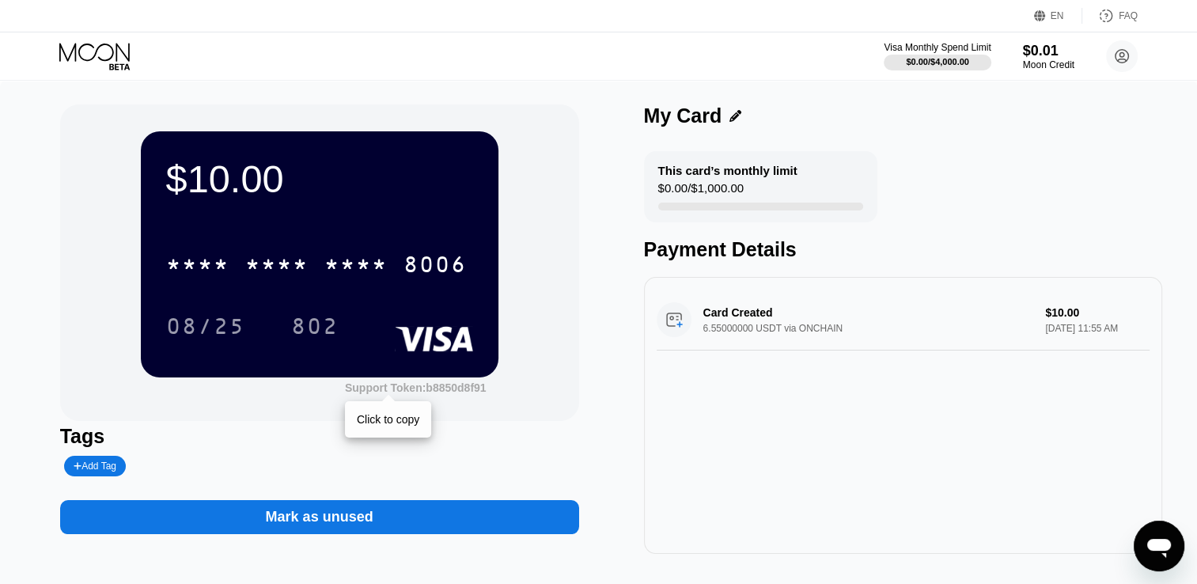
click at [399, 391] on div "Support Token: b8850d8f91" at bounding box center [416, 387] width 142 height 13
click at [284, 157] on div "$10.00" at bounding box center [319, 179] width 307 height 44
drag, startPoint x: 229, startPoint y: 207, endPoint x: 240, endPoint y: 267, distance: 61.3
click at [229, 214] on div "$10.00 * * * * * * * * * * * * 8006 08/25 802" at bounding box center [320, 253] width 358 height 245
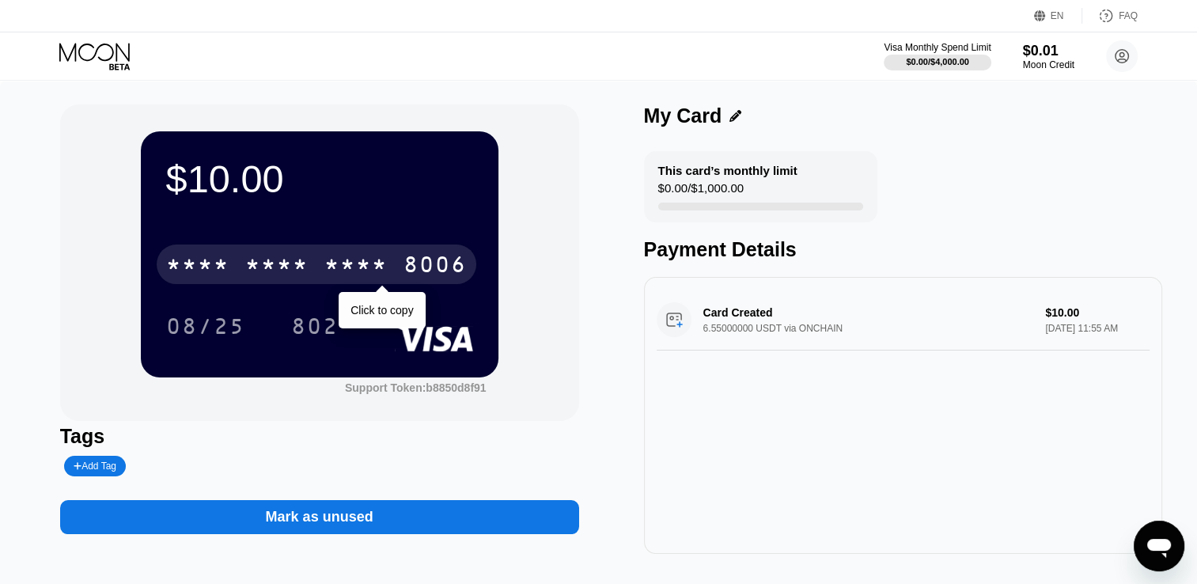
click at [240, 267] on div "* * * * * * * * * * * * 8006" at bounding box center [317, 264] width 320 height 40
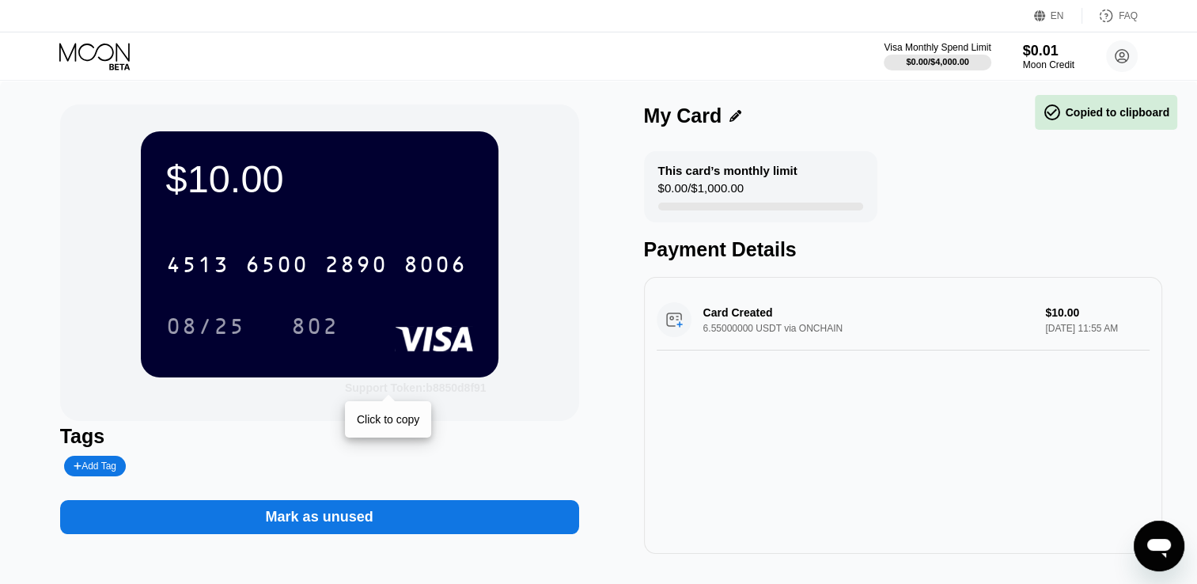
click at [377, 391] on div "Support Token: b8850d8f91" at bounding box center [416, 387] width 142 height 13
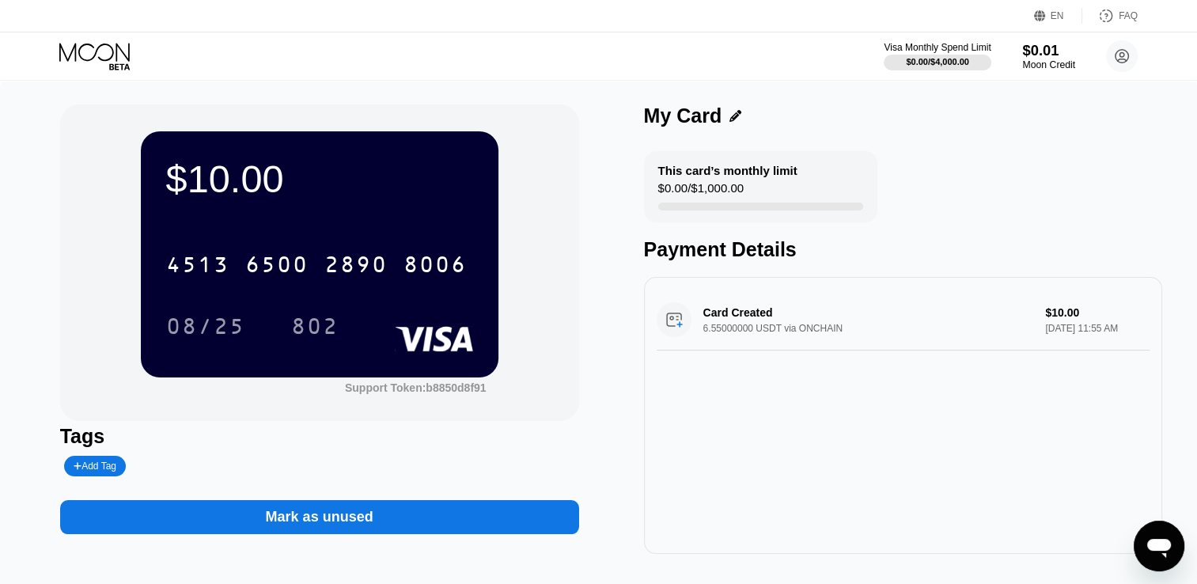
click at [1035, 51] on div "$0.01" at bounding box center [1048, 50] width 53 height 17
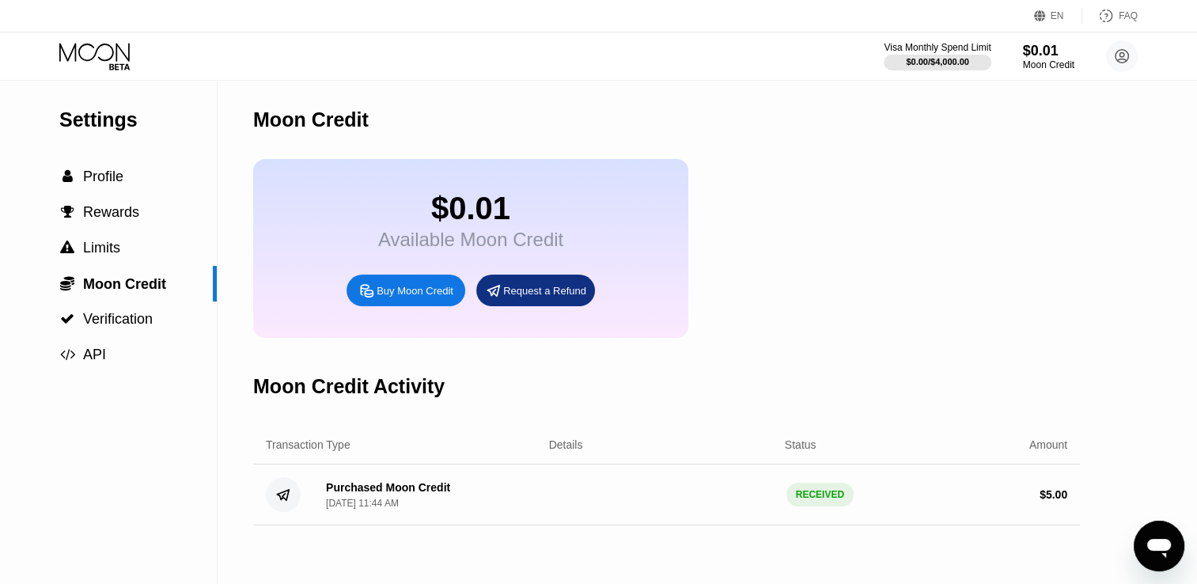
click at [403, 297] on div "Buy Moon Credit" at bounding box center [415, 290] width 77 height 13
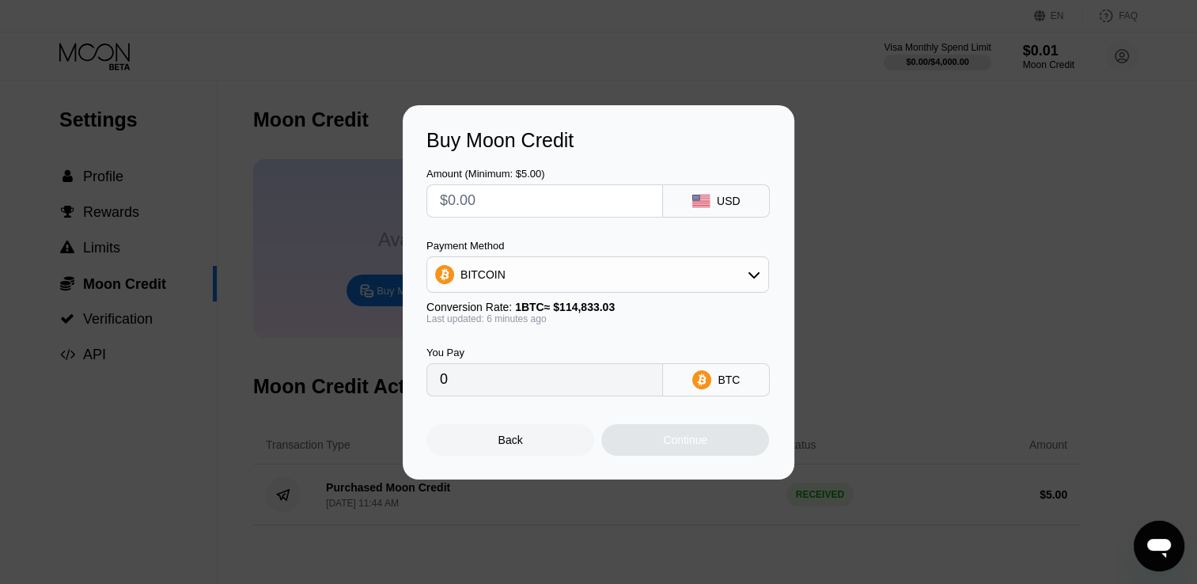
click at [713, 287] on div "BITCOIN" at bounding box center [597, 275] width 341 height 32
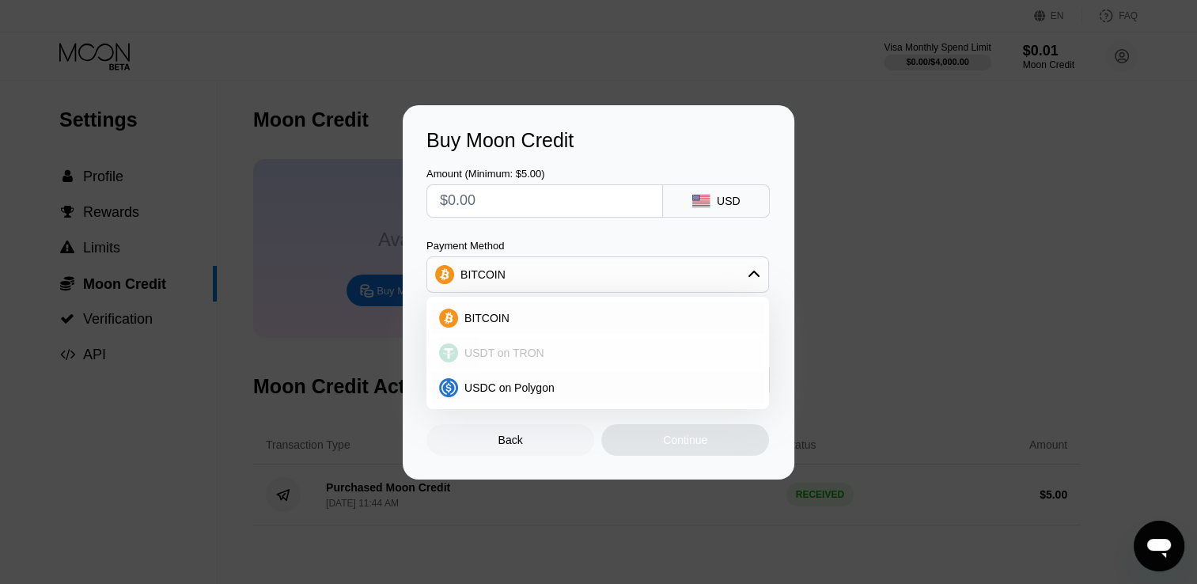
click at [551, 349] on div "USDT on TRON" at bounding box center [607, 353] width 298 height 13
type input "0.00"
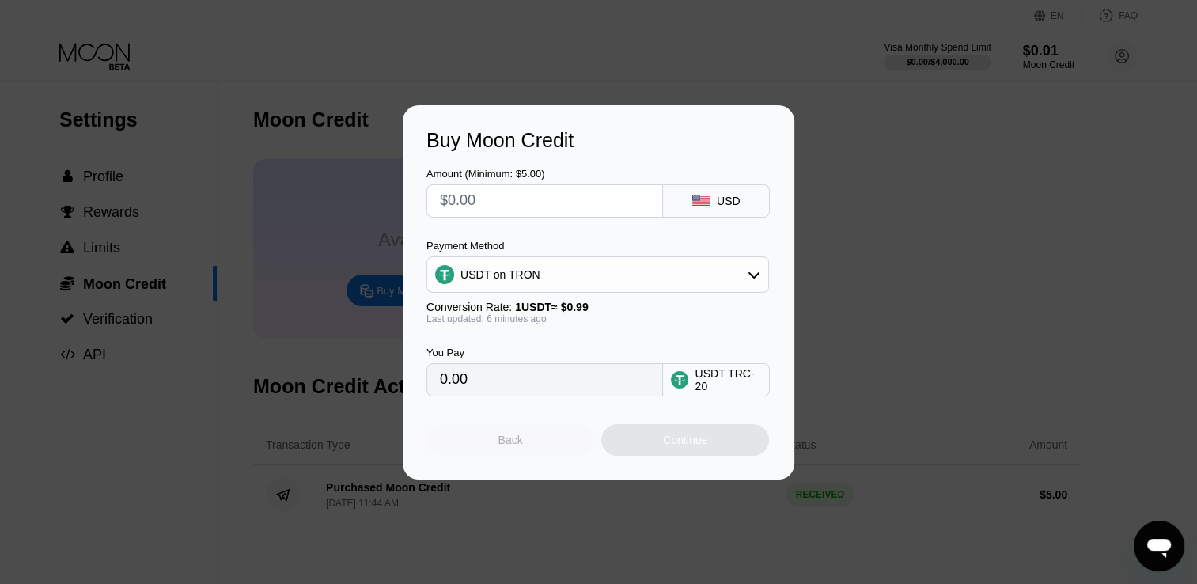
click at [529, 447] on div "Back" at bounding box center [510, 440] width 168 height 32
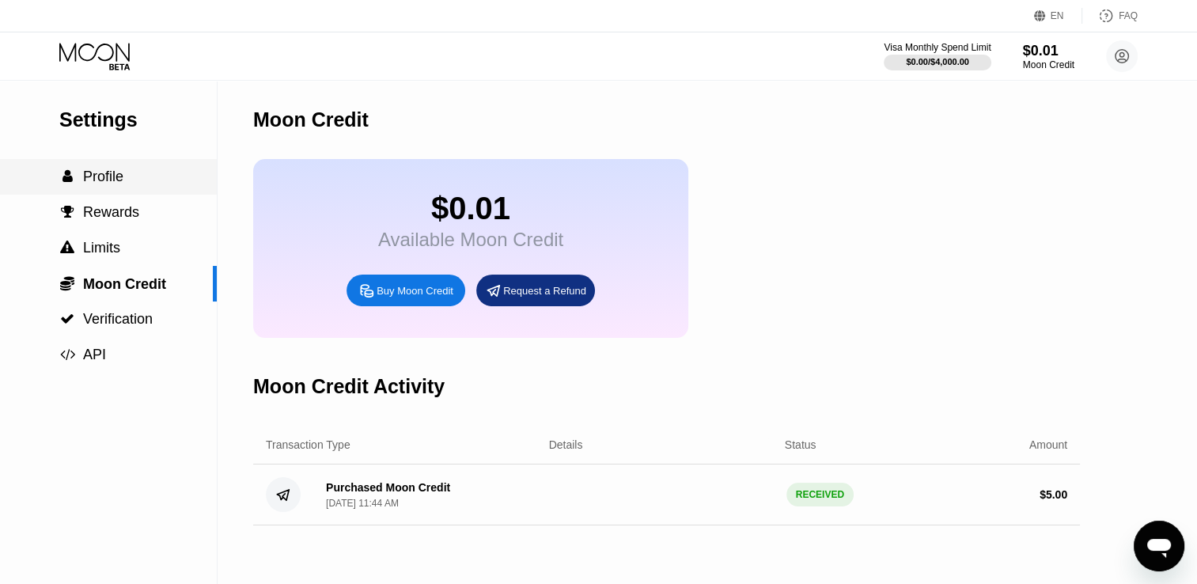
click at [105, 184] on span "Profile" at bounding box center [103, 177] width 40 height 16
